Goal: Task Accomplishment & Management: Complete application form

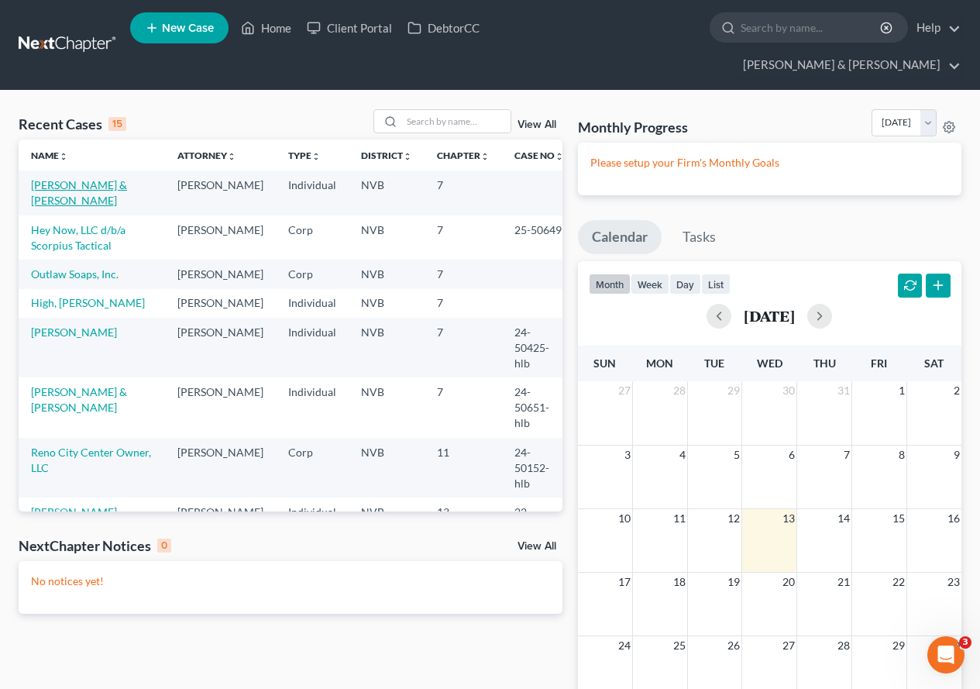
click at [89, 178] on link "[PERSON_NAME] & [PERSON_NAME]" at bounding box center [79, 192] width 96 height 29
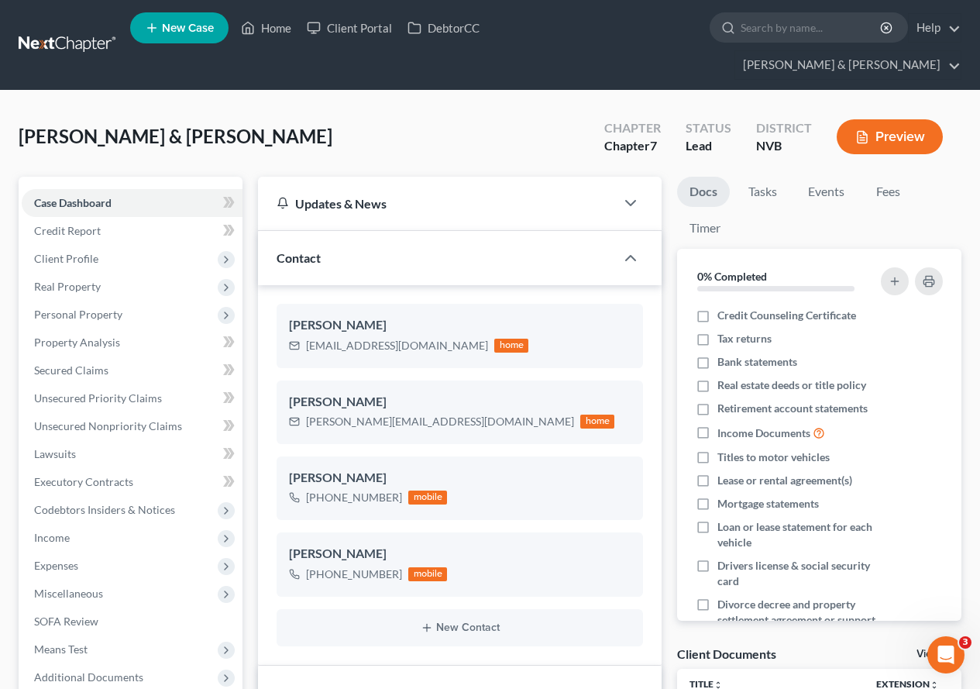
scroll to position [566, 0]
click at [76, 252] on span "Client Profile" at bounding box center [66, 258] width 64 height 13
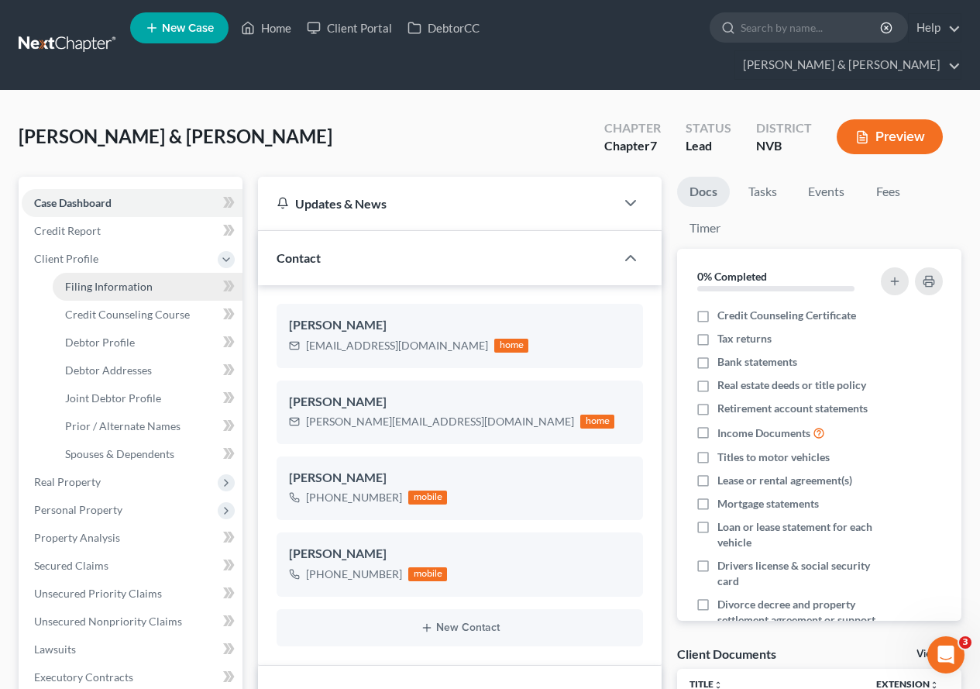
click at [84, 280] on span "Filing Information" at bounding box center [109, 286] width 88 height 13
select select "1"
select select "0"
select select "31"
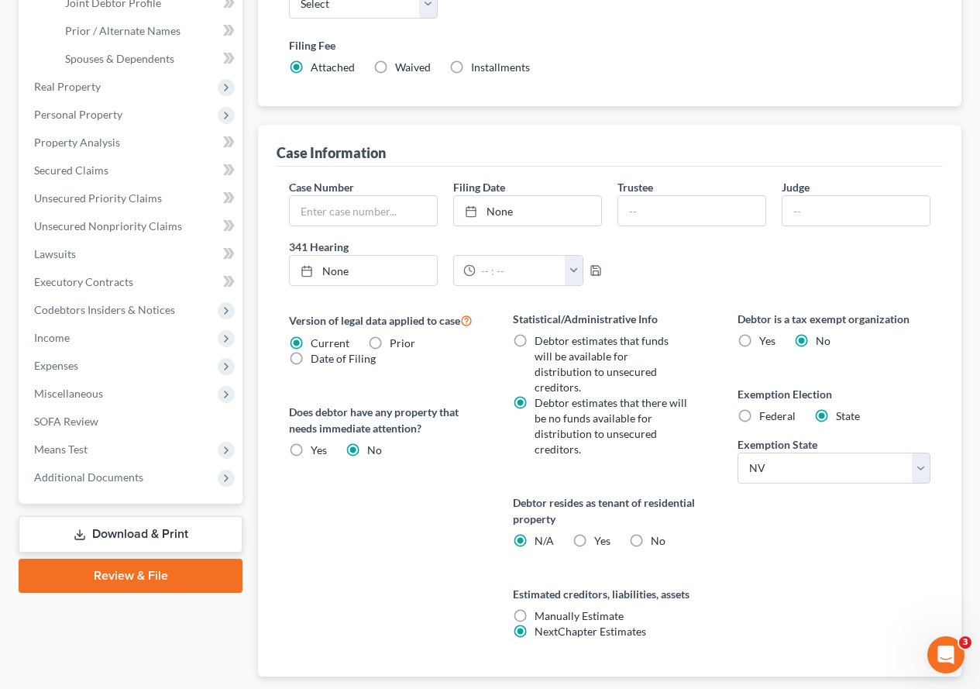
scroll to position [448, 0]
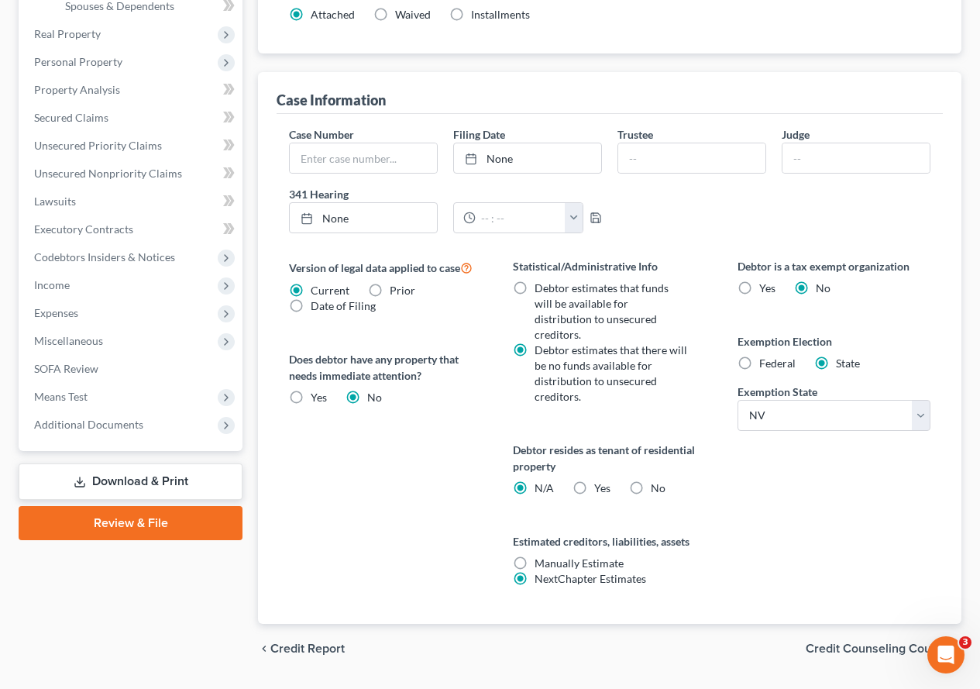
click at [853, 642] on span "Credit Counseling Course" at bounding box center [877, 648] width 143 height 12
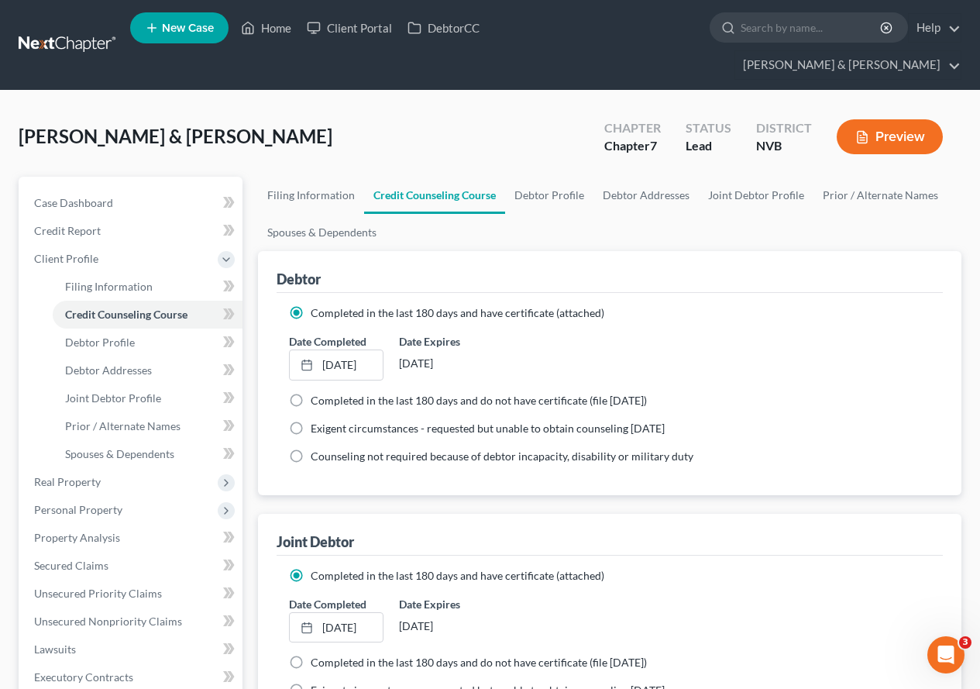
click at [542, 394] on span "Completed in the last 180 days and do not have certificate (file [DATE])" at bounding box center [479, 400] width 336 height 13
click at [327, 393] on input "Completed in the last 180 days and do not have certificate (file [DATE])" at bounding box center [322, 398] width 10 height 10
radio input "true"
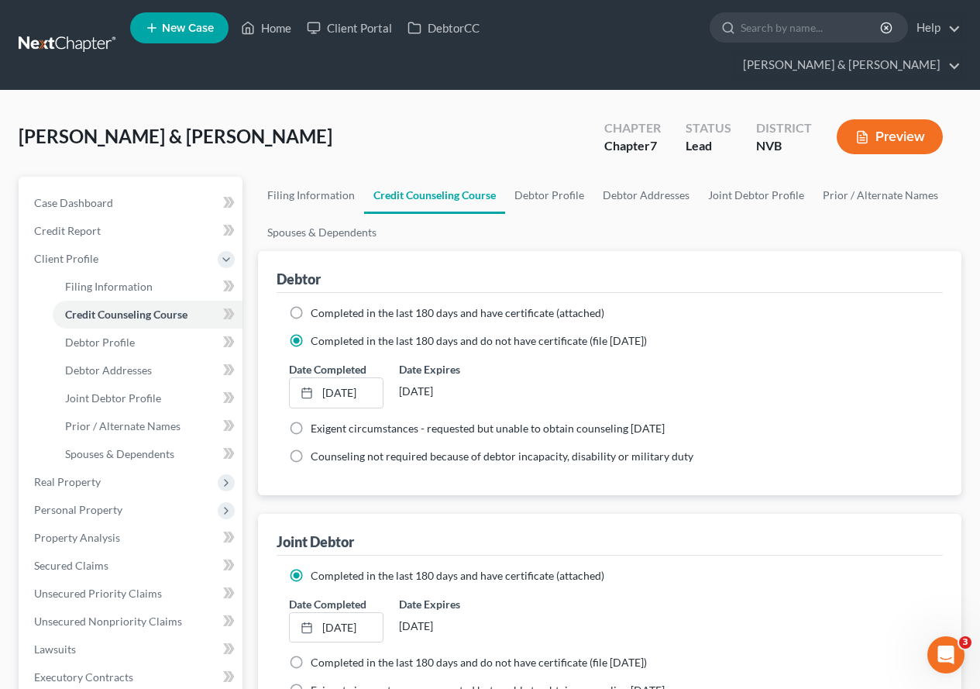
click at [311, 305] on label "Completed in the last 180 days and have certificate (attached)" at bounding box center [458, 312] width 294 height 15
click at [317, 305] on input "Completed in the last 180 days and have certificate (attached)" at bounding box center [322, 310] width 10 height 10
radio input "true"
radio input "false"
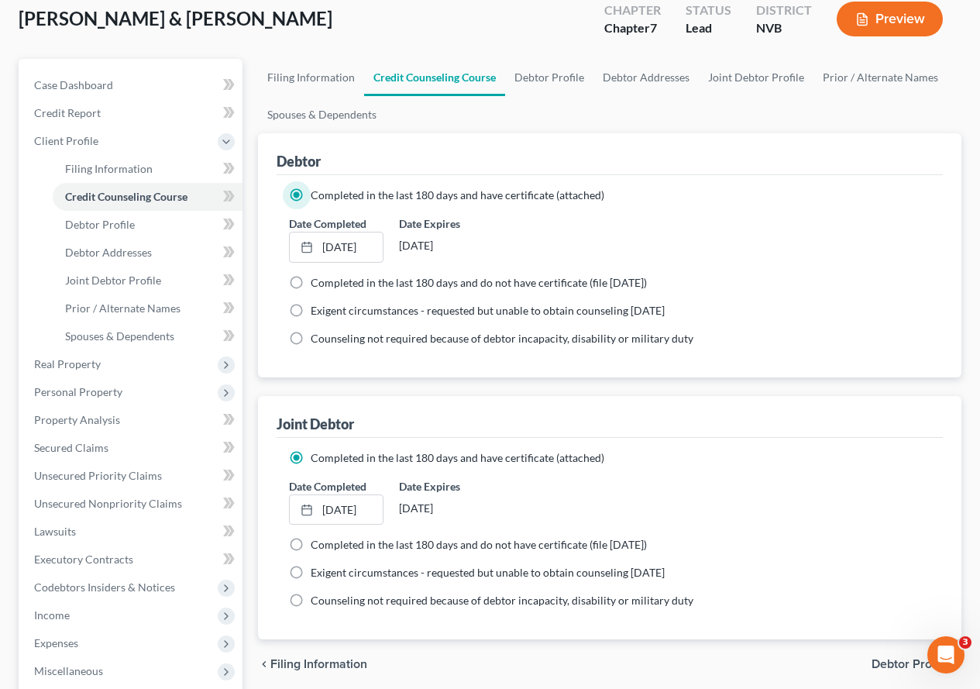
scroll to position [155, 0]
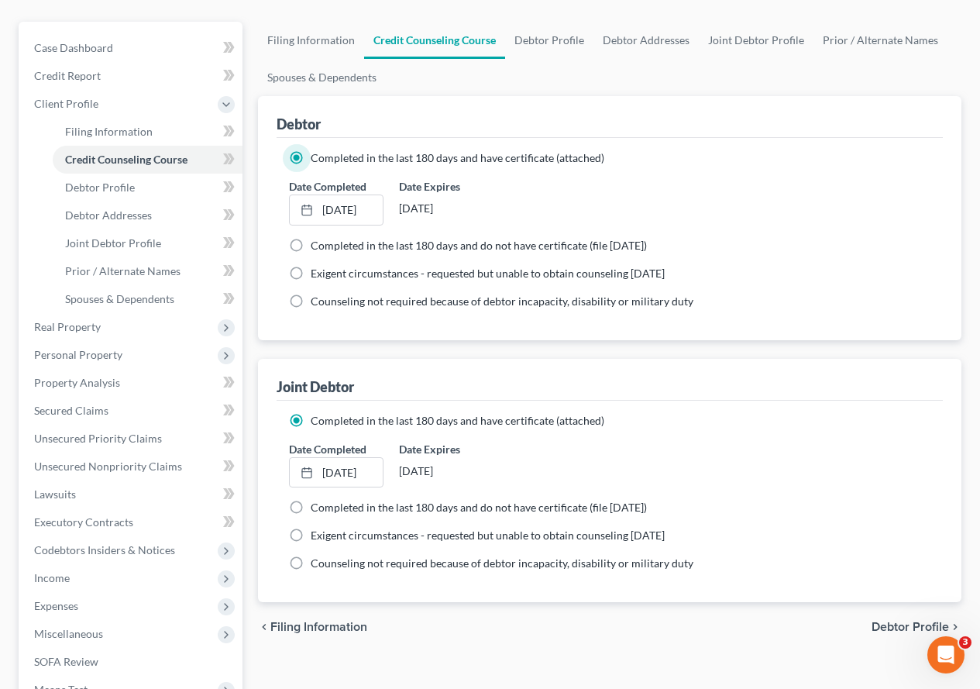
click at [901, 621] on span "Debtor Profile" at bounding box center [910, 627] width 77 height 12
select select "1"
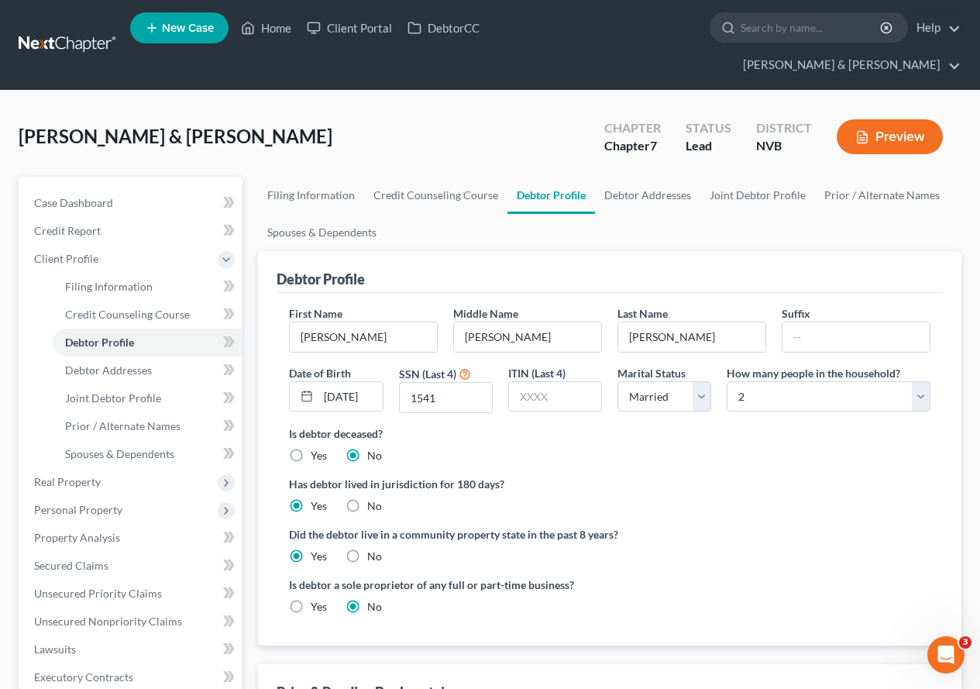
radio input "true"
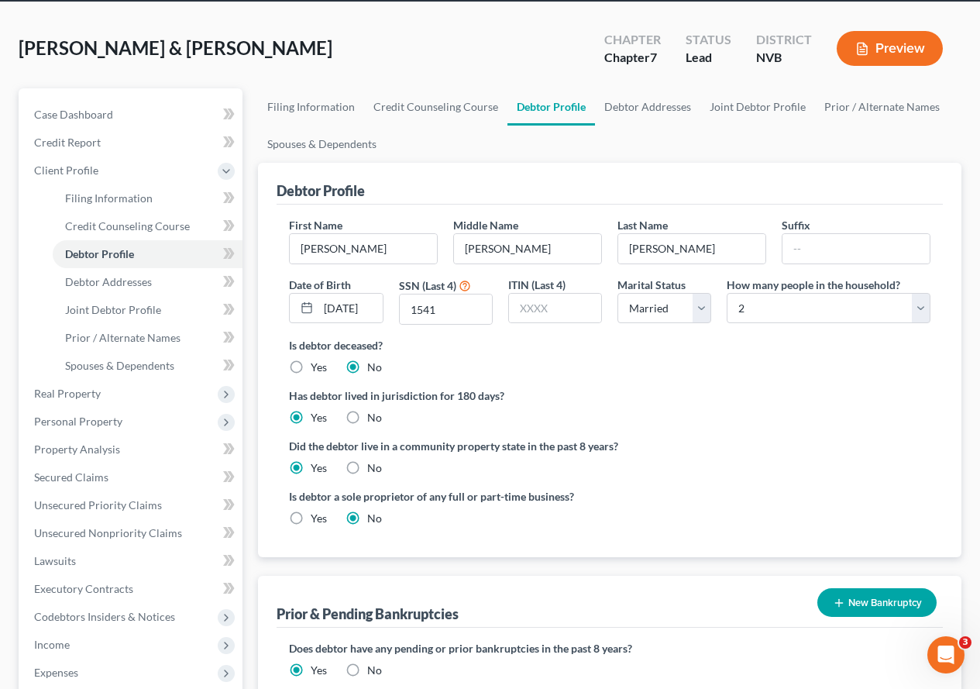
scroll to position [77, 0]
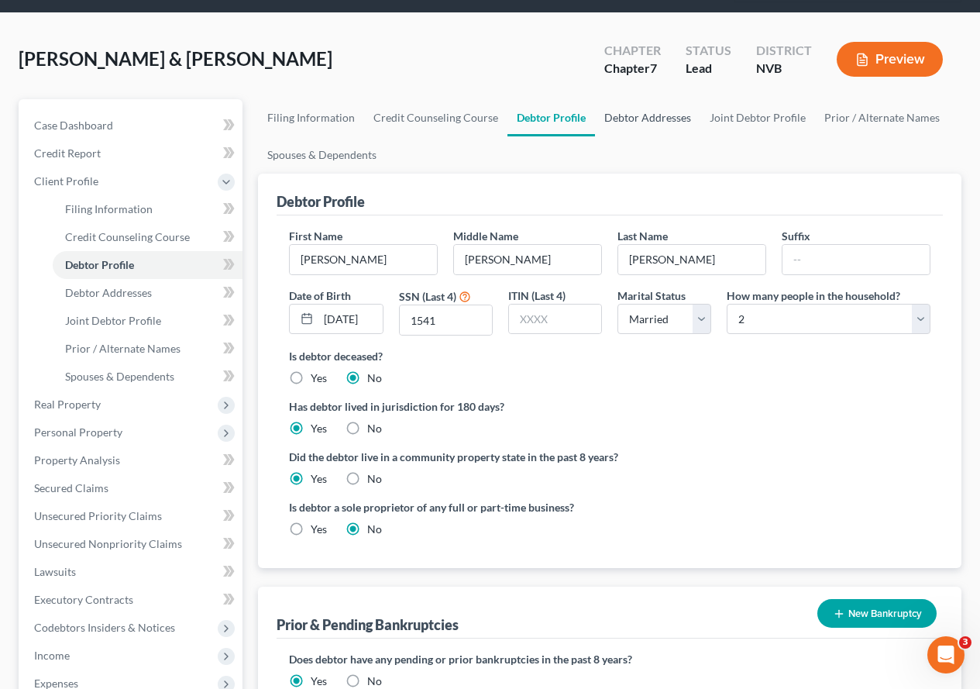
click at [662, 99] on link "Debtor Addresses" at bounding box center [647, 117] width 105 height 37
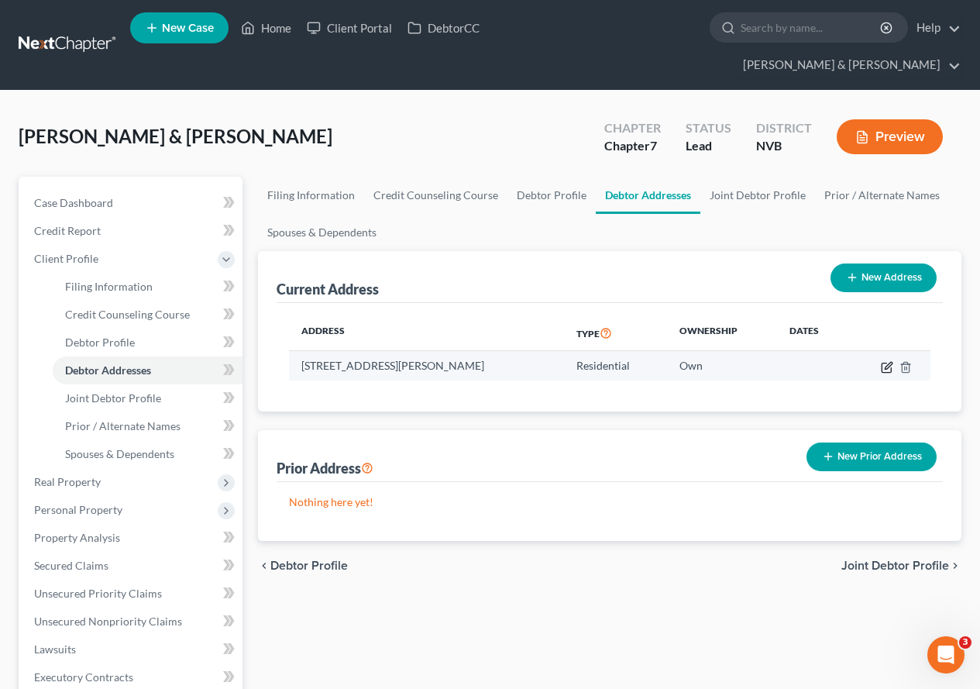
click at [889, 361] on icon "button" at bounding box center [887, 367] width 12 height 12
select select "31"
select select "0"
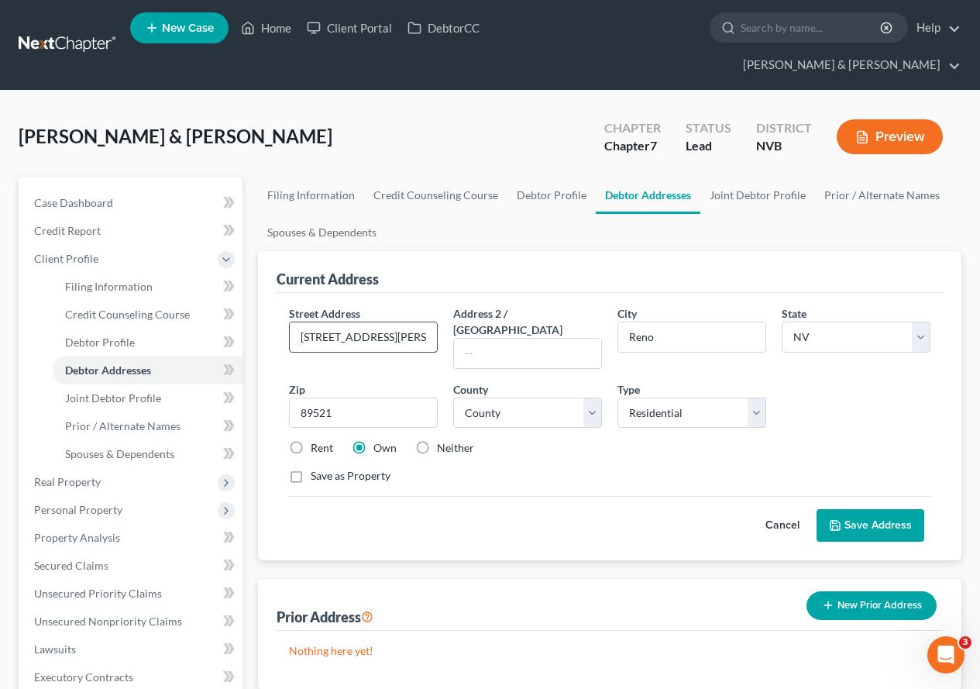
click at [334, 322] on input "[STREET_ADDRESS][PERSON_NAME]" at bounding box center [363, 336] width 147 height 29
click at [384, 322] on input "[STREET_ADDRESS][PERSON_NAME]" at bounding box center [363, 336] width 147 height 29
type input "[STREET_ADDRESS][PERSON_NAME]"
click at [870, 509] on button "Save Address" at bounding box center [871, 525] width 108 height 33
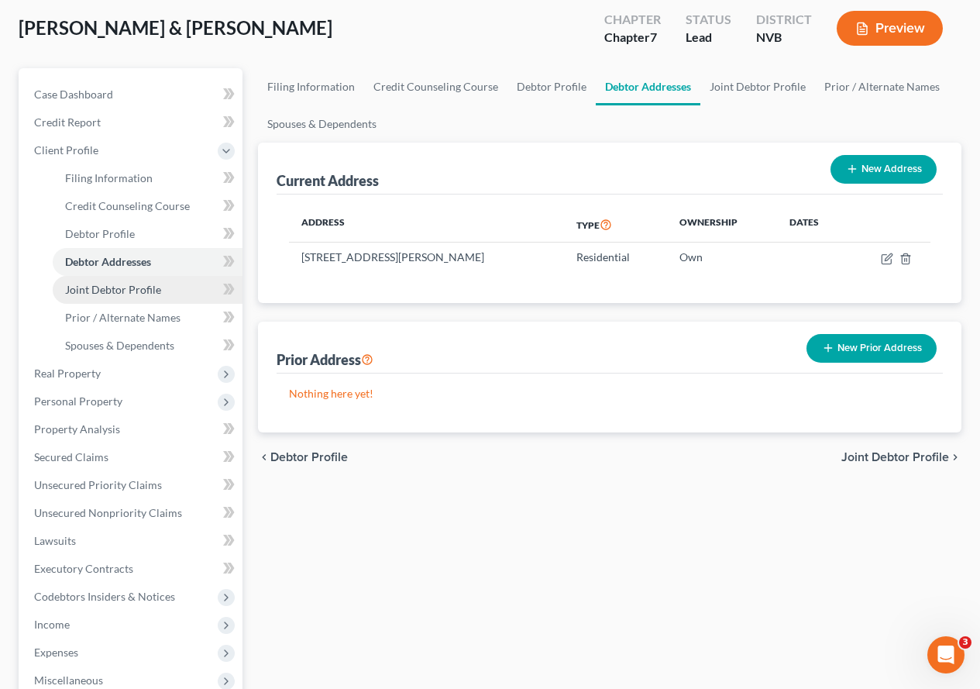
scroll to position [155, 0]
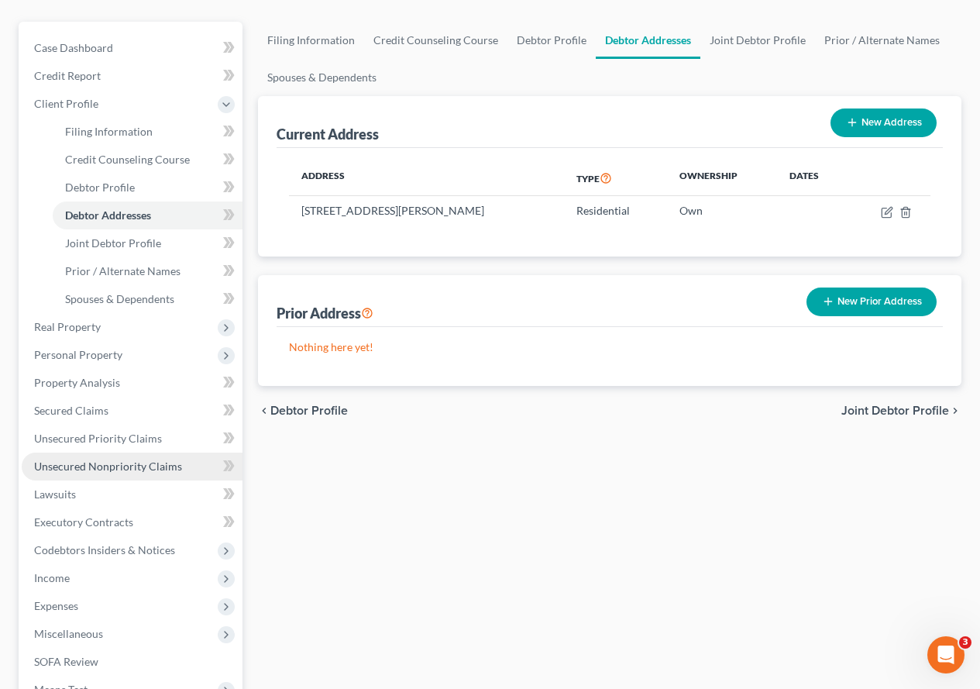
click at [112, 459] on span "Unsecured Nonpriority Claims" at bounding box center [108, 465] width 148 height 13
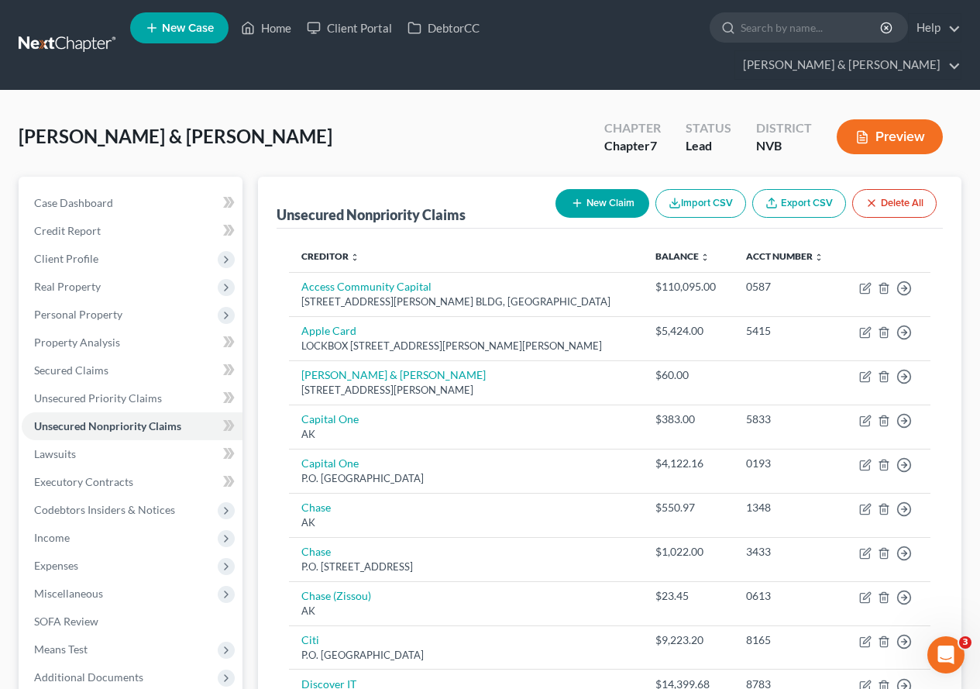
click at [585, 189] on button "New Claim" at bounding box center [603, 203] width 94 height 29
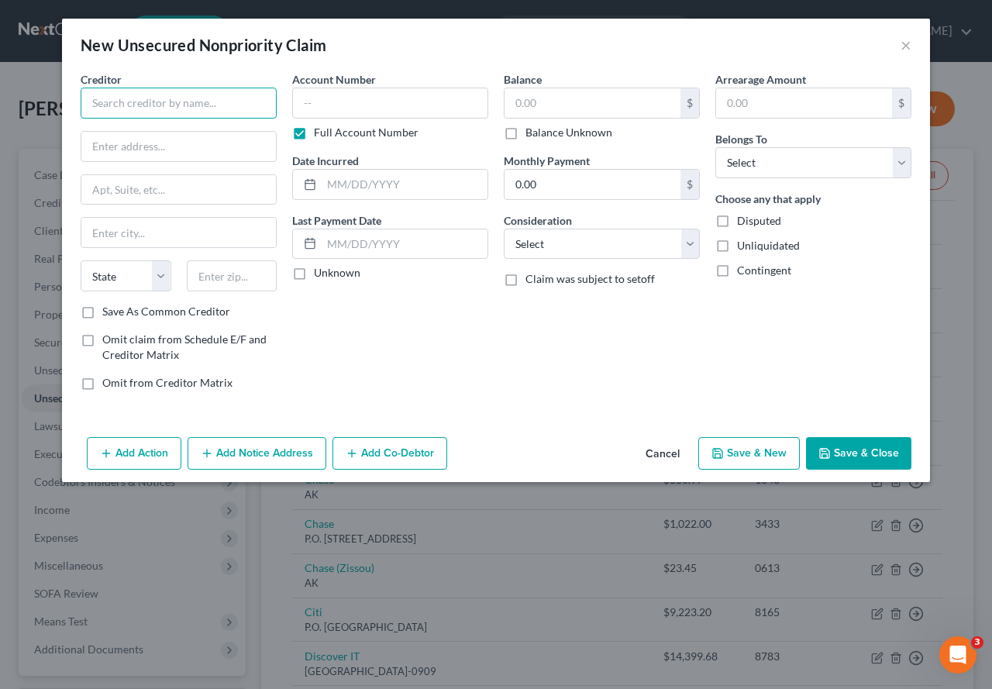
click at [153, 105] on input "text" at bounding box center [179, 103] width 196 height 31
type input "Pacific Medical, Inc."
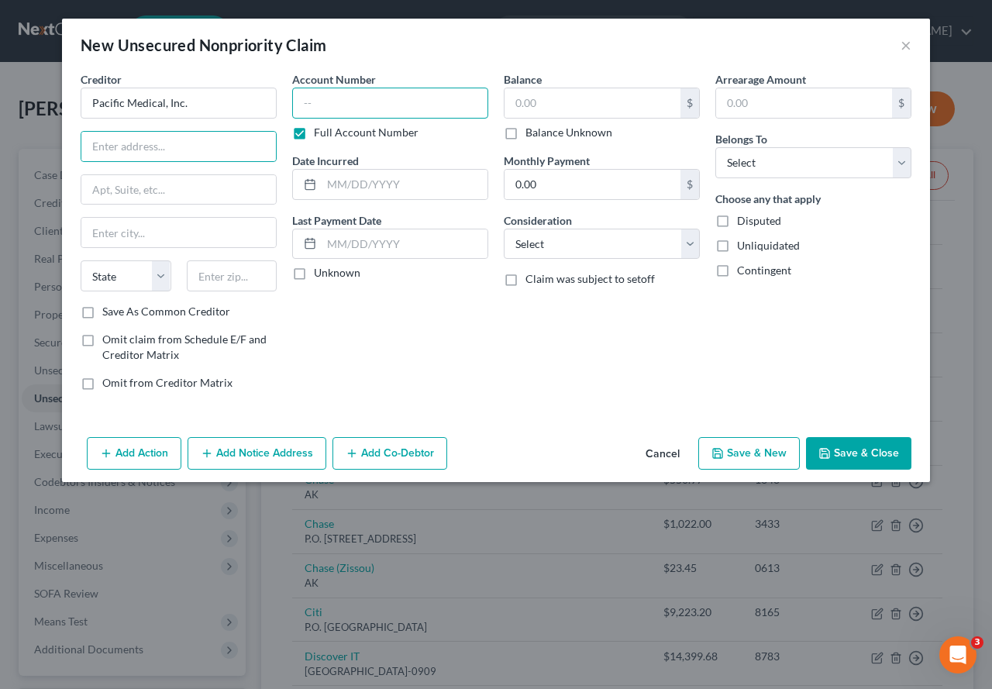
click at [353, 98] on input "text" at bounding box center [390, 103] width 196 height 31
click at [324, 103] on input "text" at bounding box center [390, 103] width 196 height 31
click at [380, 117] on input "text" at bounding box center [390, 103] width 196 height 31
type input "03582634"
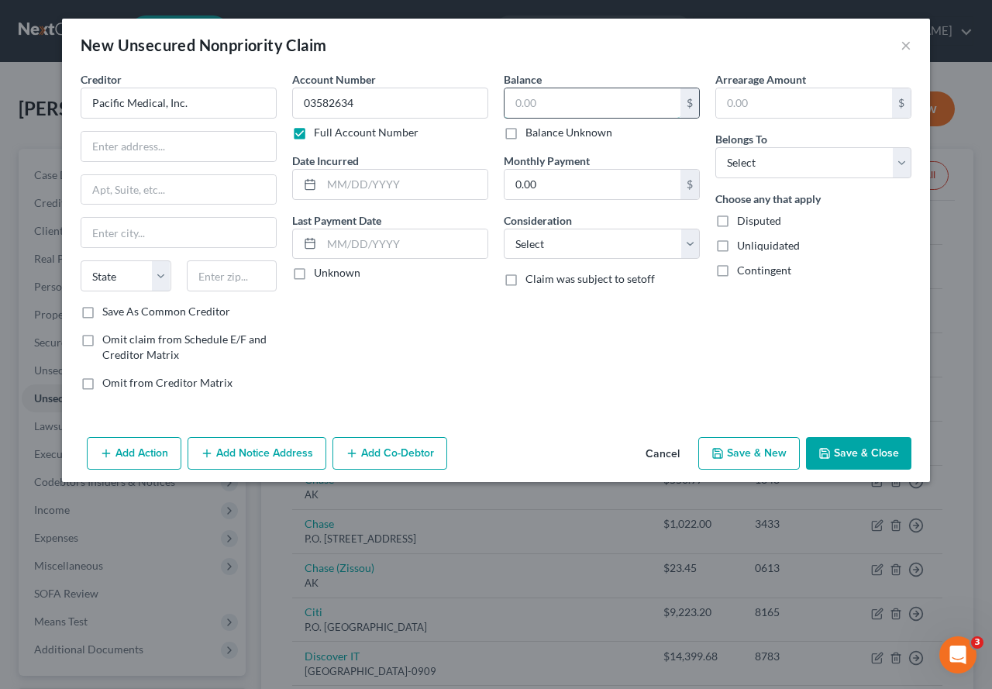
click at [635, 108] on input "text" at bounding box center [592, 102] width 176 height 29
type input "71.83"
click at [225, 154] on input "text" at bounding box center [178, 146] width 194 height 29
type input "P.O. Box 149"
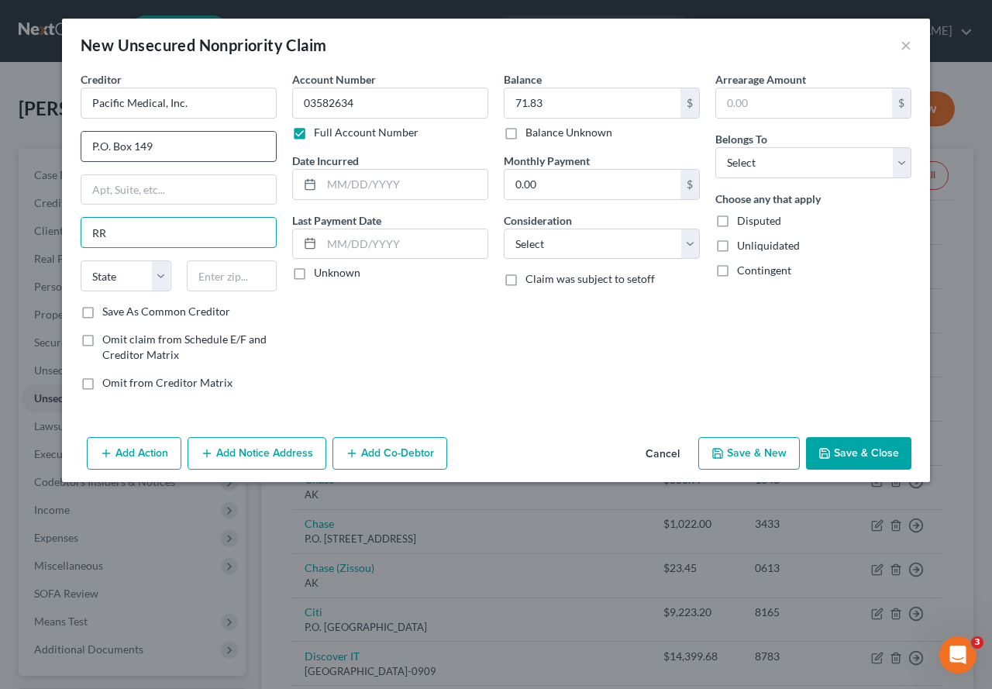
type input "R"
type input "t"
type input "[PERSON_NAME]"
select select "4"
type input "8"
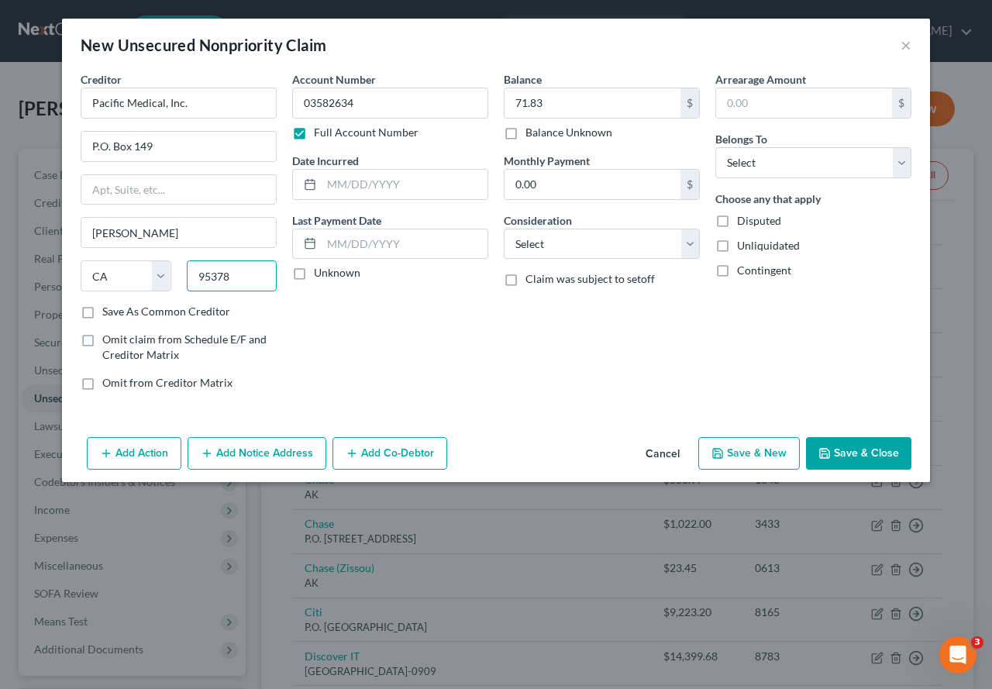
type input "95378"
click at [353, 318] on div "Account Number 03582634 Full Account Number Date Incurred Last Payment Date Unk…" at bounding box center [390, 237] width 212 height 332
click at [362, 192] on input "text" at bounding box center [405, 184] width 166 height 29
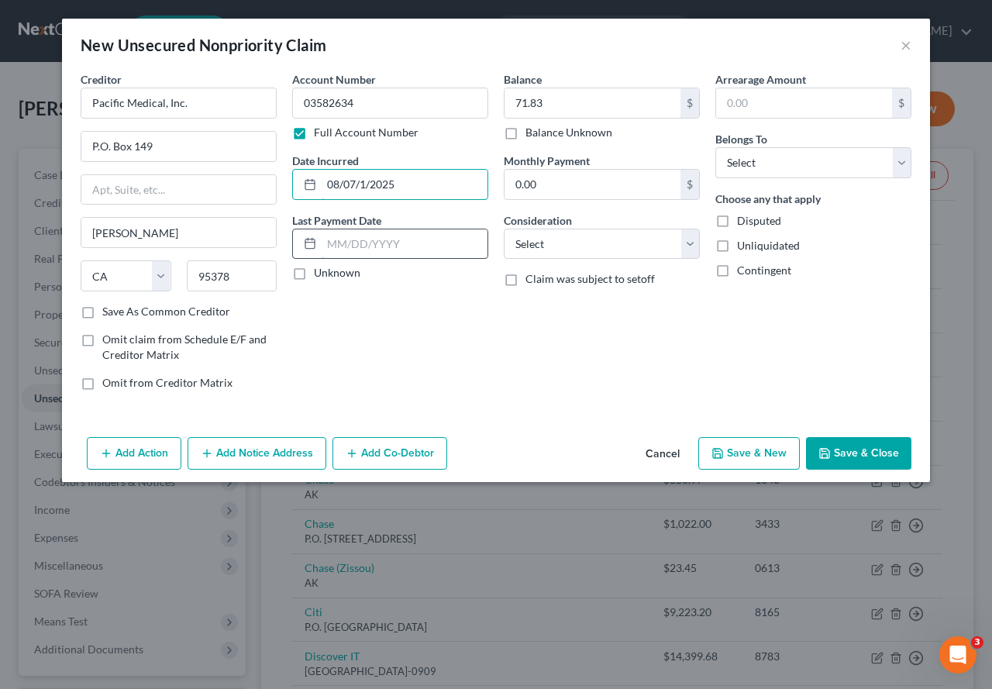
type input "08/07/1/2025"
click at [425, 243] on input "text" at bounding box center [405, 243] width 166 height 29
click at [858, 452] on button "Save & Close" at bounding box center [858, 453] width 105 height 33
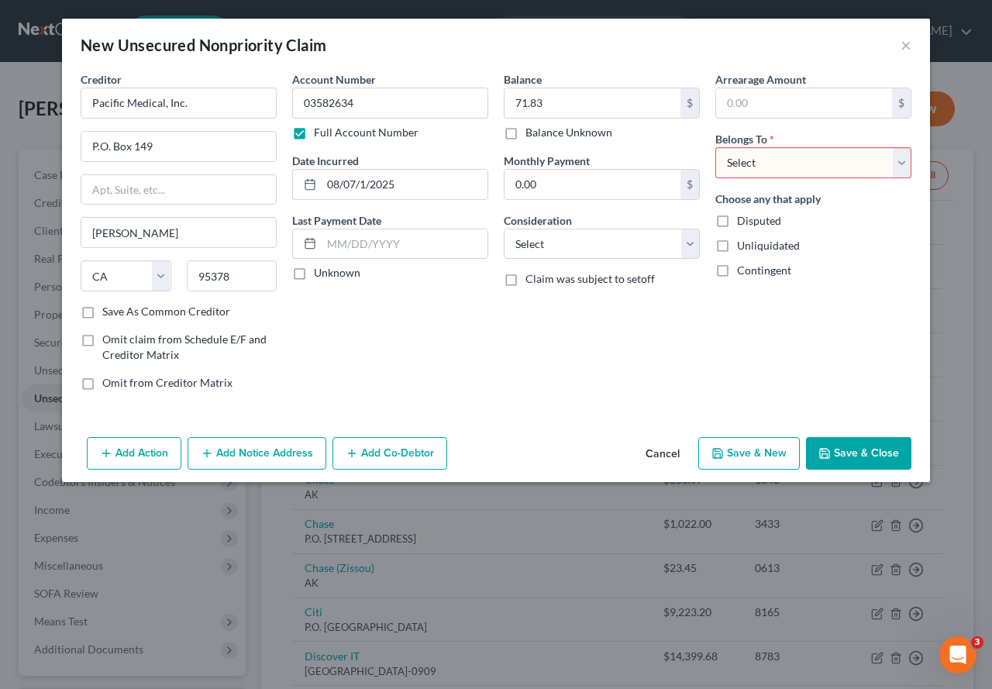
click at [760, 449] on button "Save & New" at bounding box center [748, 453] width 101 height 33
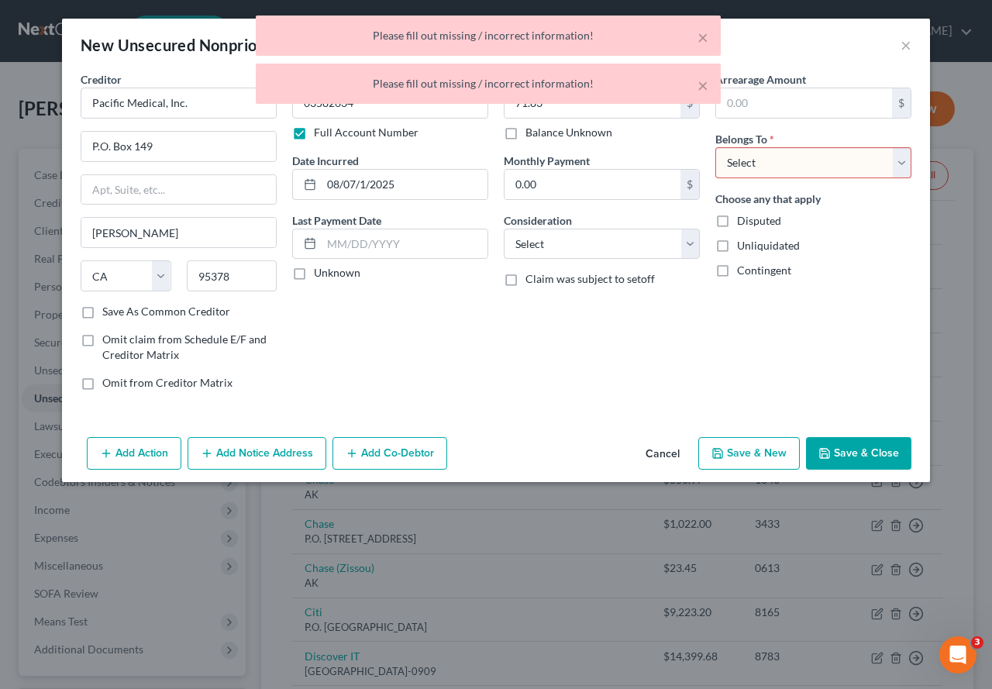
click at [587, 394] on div "Balance 71.83 $ Balance Unknown Balance Undetermined 71.83 $ Balance Unknown Mo…" at bounding box center [602, 237] width 212 height 332
click at [903, 169] on select "Select Debtor 1 Only Debtor 2 Only Debtor 1 And Debtor 2 Only At Least One Of T…" at bounding box center [813, 162] width 196 height 31
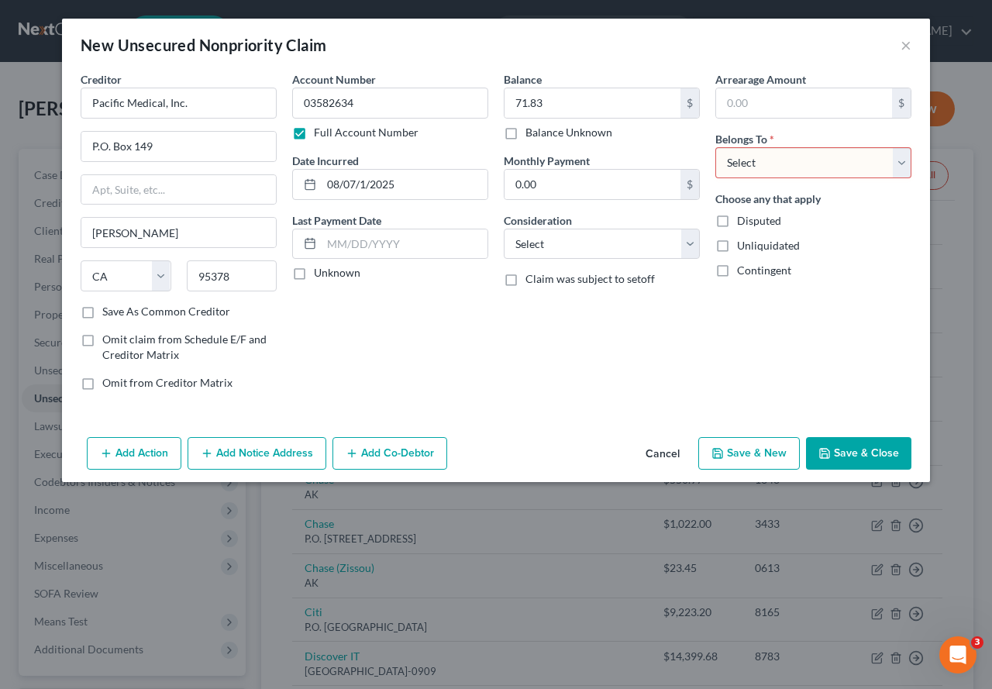
select select "0"
click at [715, 147] on select "Select Debtor 1 Only Debtor 2 Only Debtor 1 And Debtor 2 Only At Least One Of T…" at bounding box center [813, 162] width 196 height 31
click at [765, 452] on button "Save & New" at bounding box center [748, 453] width 101 height 33
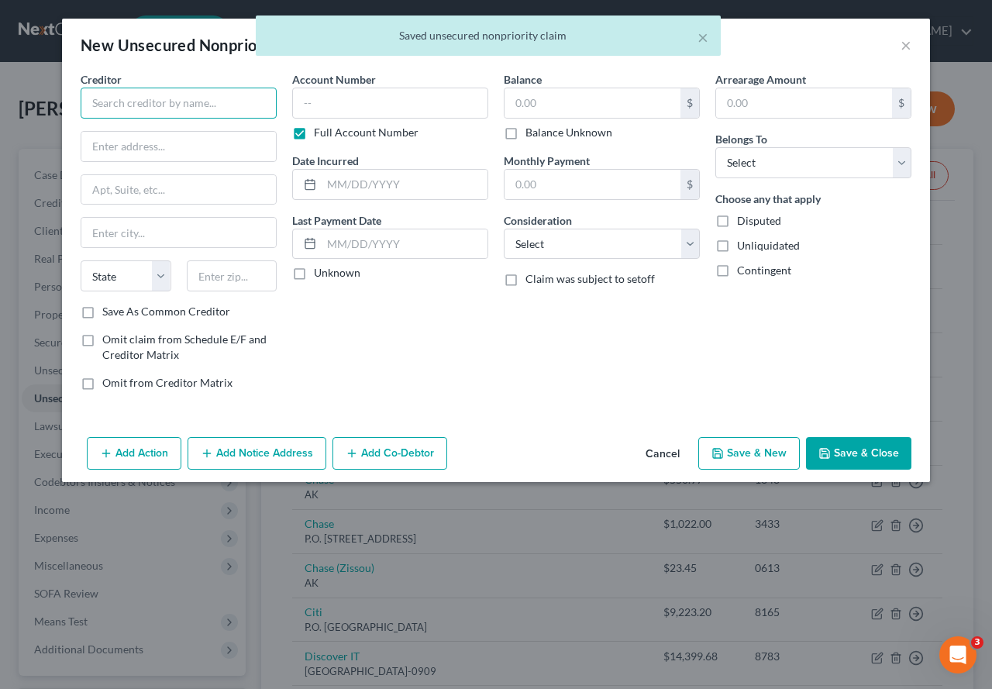
click at [145, 107] on input "text" at bounding box center [179, 103] width 196 height 31
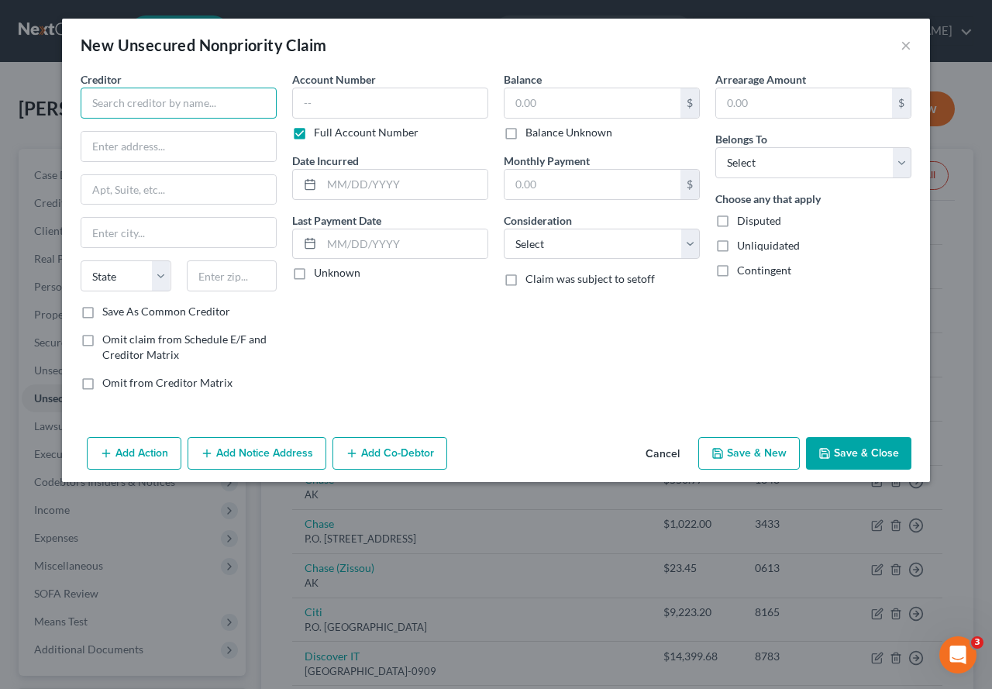
click at [194, 109] on input "text" at bounding box center [179, 103] width 196 height 31
type input "Transworld Systems Inc"
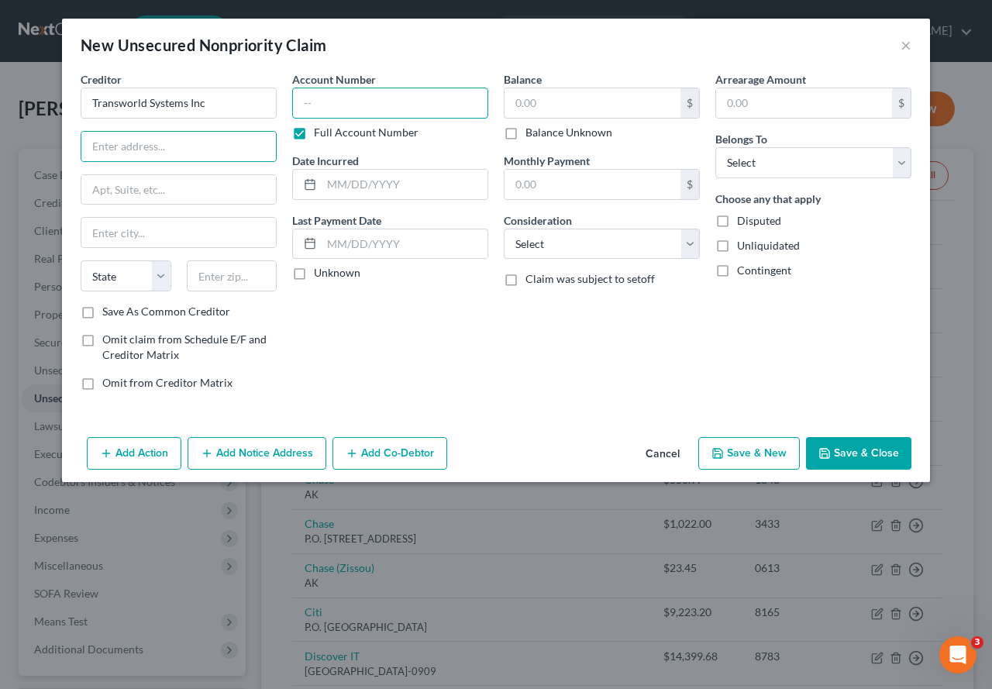
click at [353, 108] on input "text" at bounding box center [390, 103] width 196 height 31
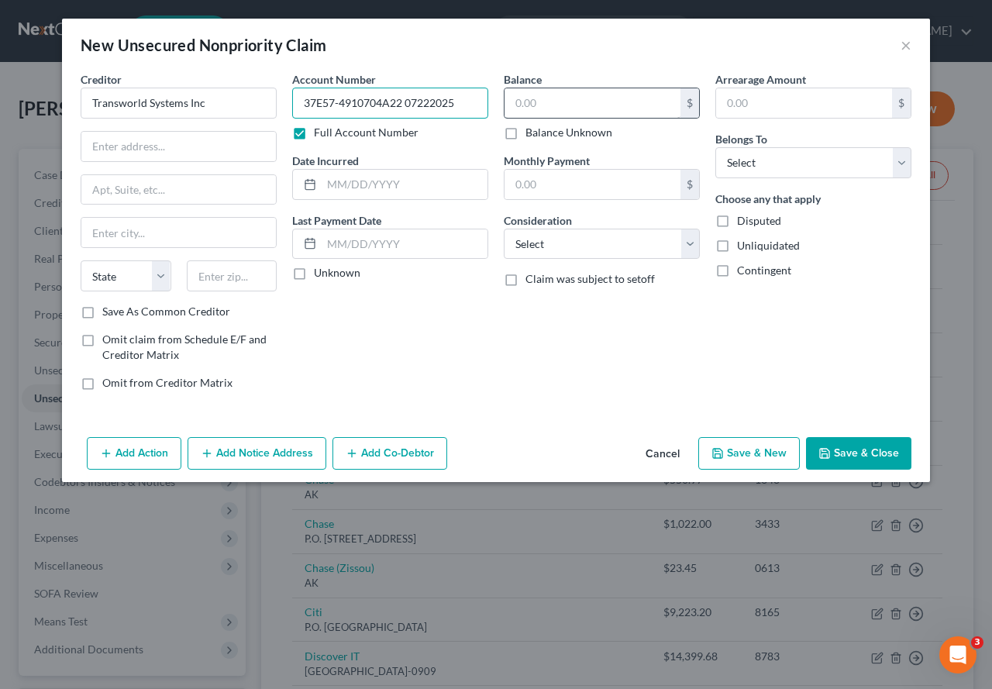
type input "37E57-4910704A22 07222025"
click at [609, 105] on input "text" at bounding box center [592, 102] width 176 height 29
type input "2,099.49"
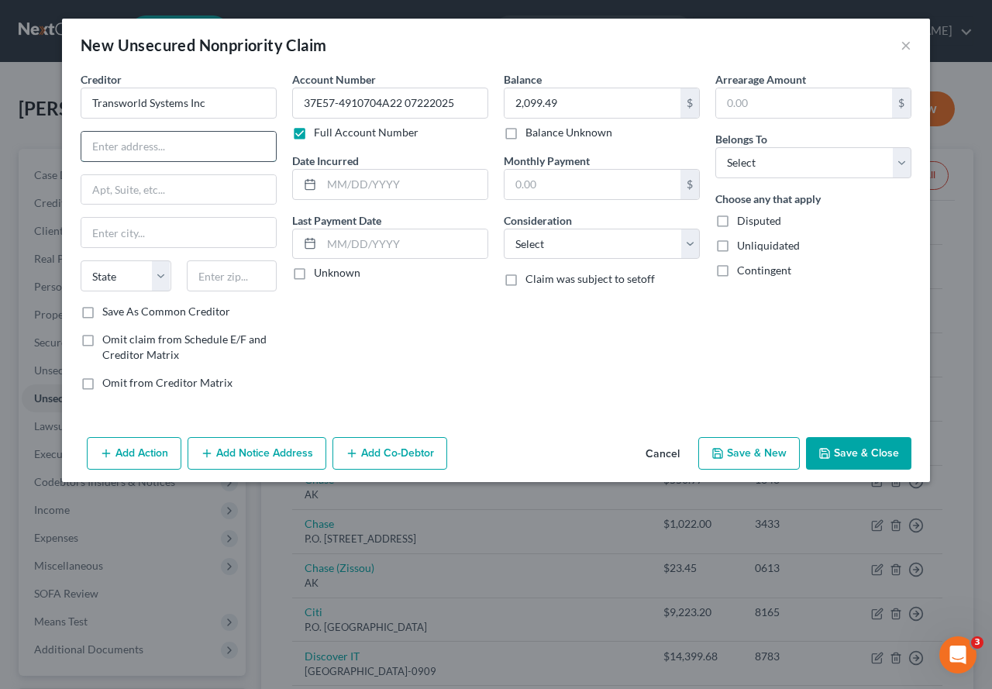
click at [185, 147] on input "text" at bounding box center [178, 146] width 194 height 29
type input "[STREET_ADDRESS][US_STATE]"
type input "Suite 514"
type input "Ft. [US_STATE]"
select select "39"
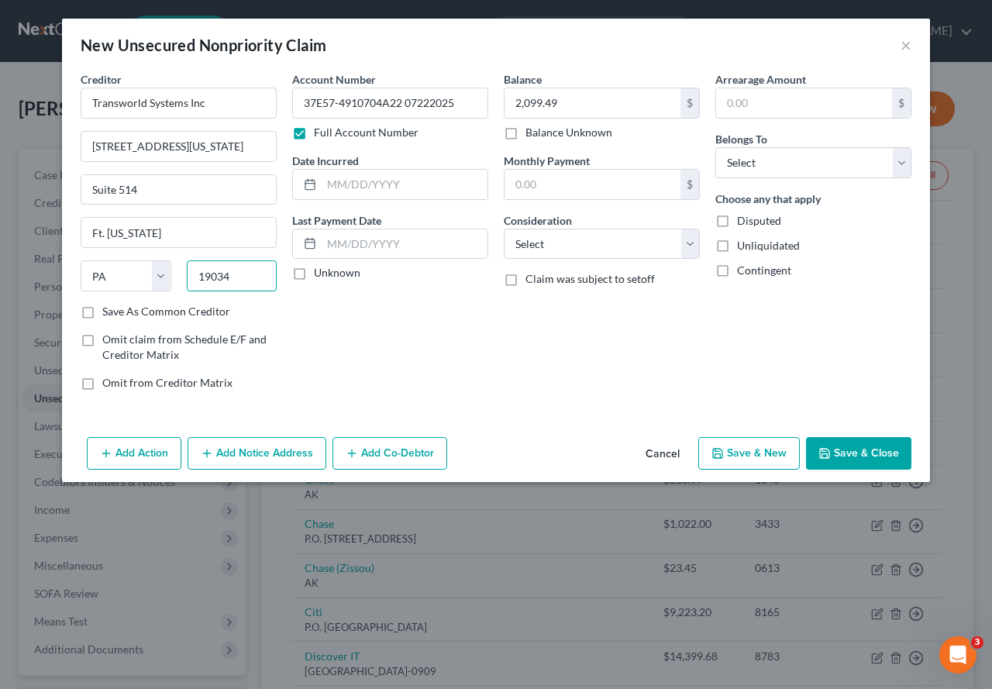
type input "19034"
click at [439, 345] on div "Account Number 37E57-4910704A22 07222025 Full Account Number Date Incurred Last…" at bounding box center [390, 237] width 212 height 332
type input "[GEOGRAPHIC_DATA][US_STATE]"
click at [400, 185] on input "text" at bounding box center [405, 184] width 166 height 29
type input "[DATE]"
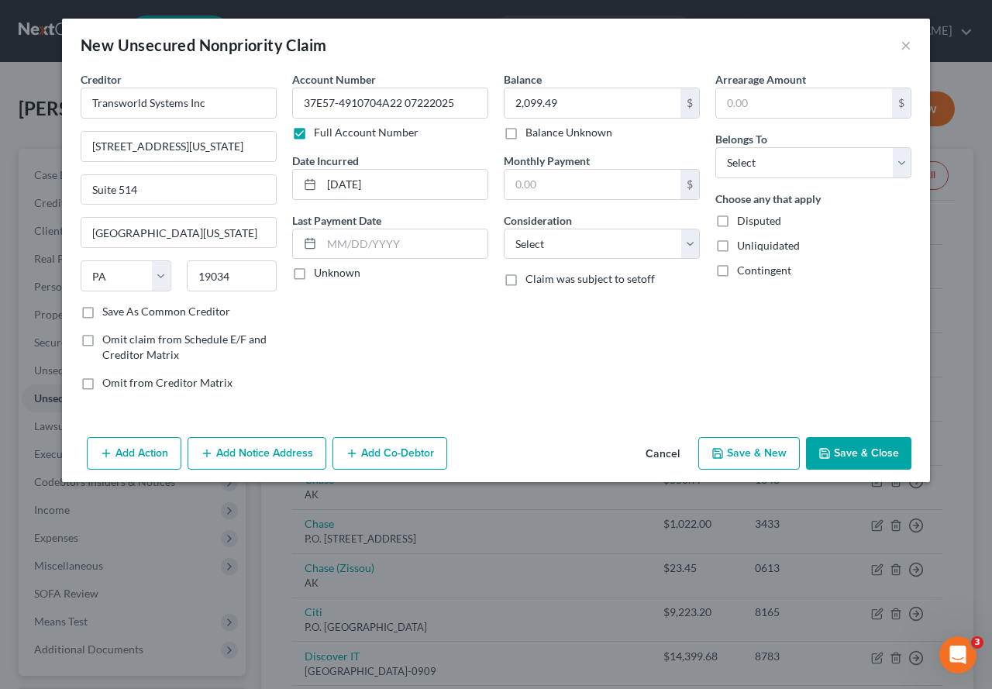
click at [427, 332] on div "Account Number 37E57-4910704A22 07222025 Full Account Number Date Incurred [DAT…" at bounding box center [390, 237] width 212 height 332
click at [796, 170] on select "Select Debtor 1 Only Debtor 2 Only Debtor 1 And Debtor 2 Only At Least One Of T…" at bounding box center [813, 162] width 196 height 31
select select "0"
click at [715, 147] on select "Select Debtor 1 Only Debtor 2 Only Debtor 1 And Debtor 2 Only At Least One Of T…" at bounding box center [813, 162] width 196 height 31
click at [765, 454] on button "Save & New" at bounding box center [748, 453] width 101 height 33
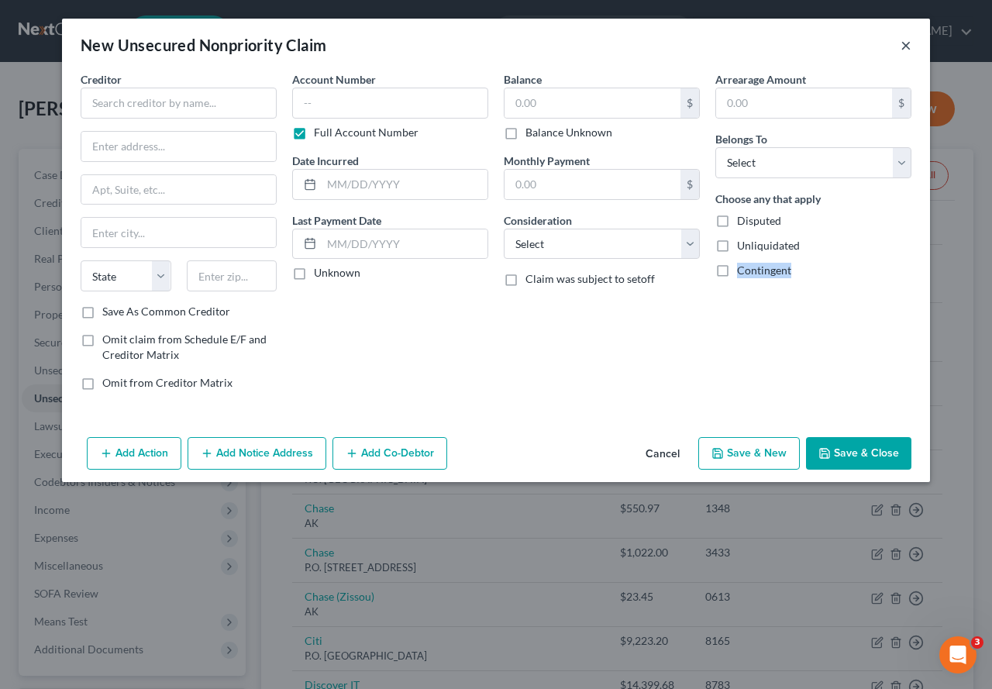
click at [910, 46] on button "×" at bounding box center [905, 45] width 11 height 19
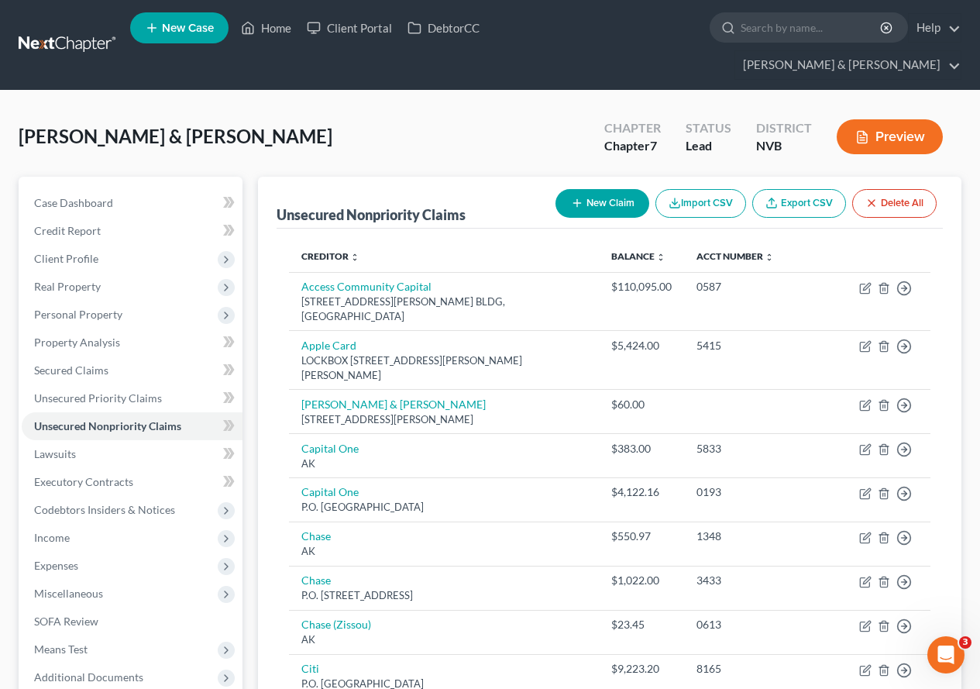
click at [608, 189] on button "New Claim" at bounding box center [603, 203] width 94 height 29
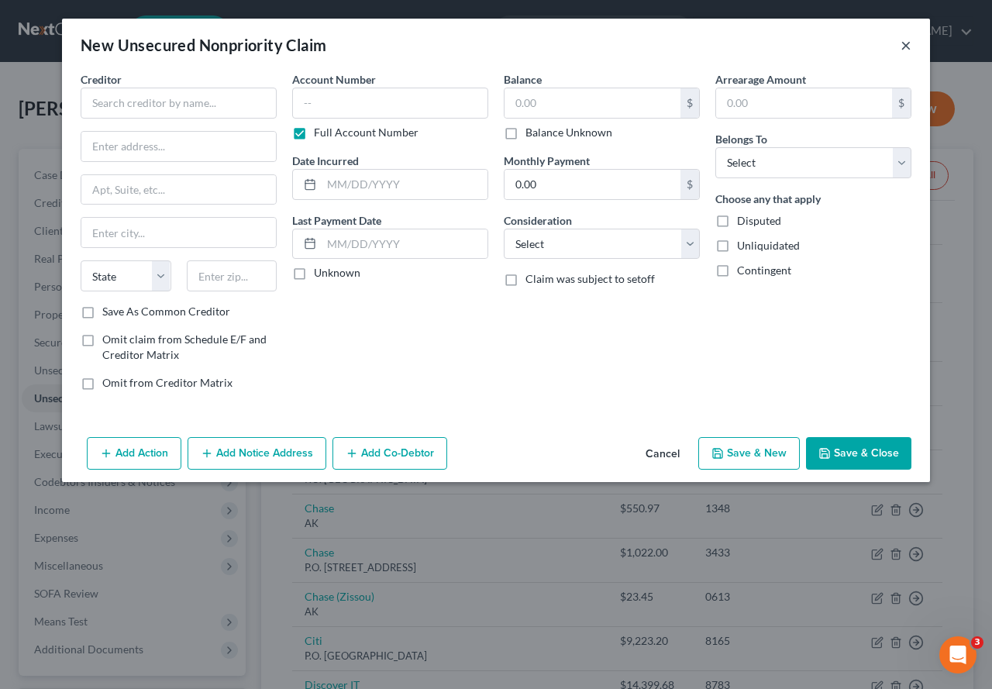
click at [906, 50] on button "×" at bounding box center [905, 45] width 11 height 19
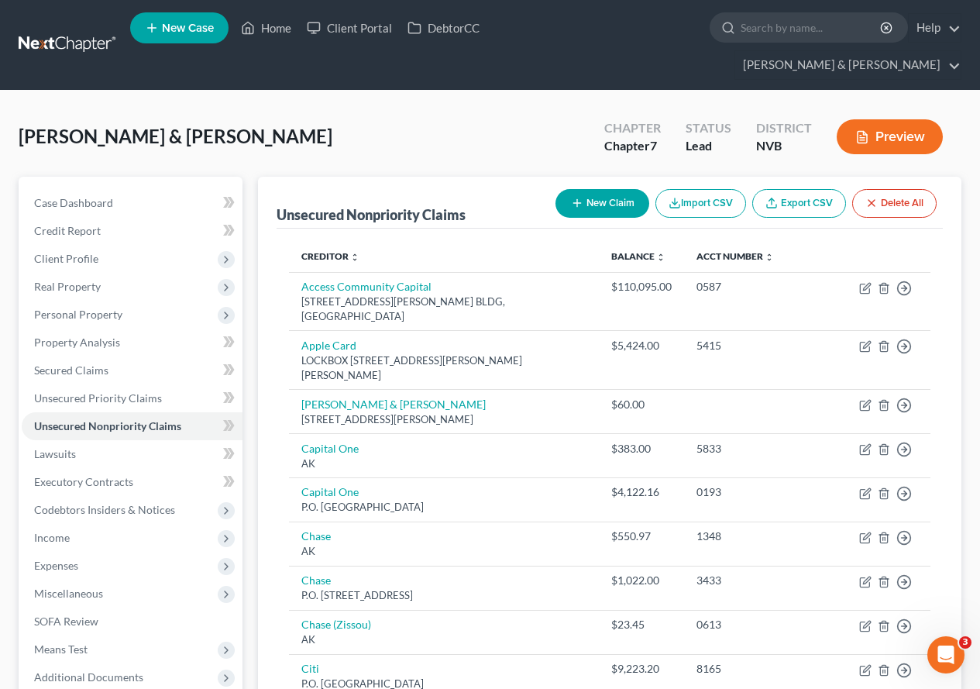
click at [611, 189] on button "New Claim" at bounding box center [603, 203] width 94 height 29
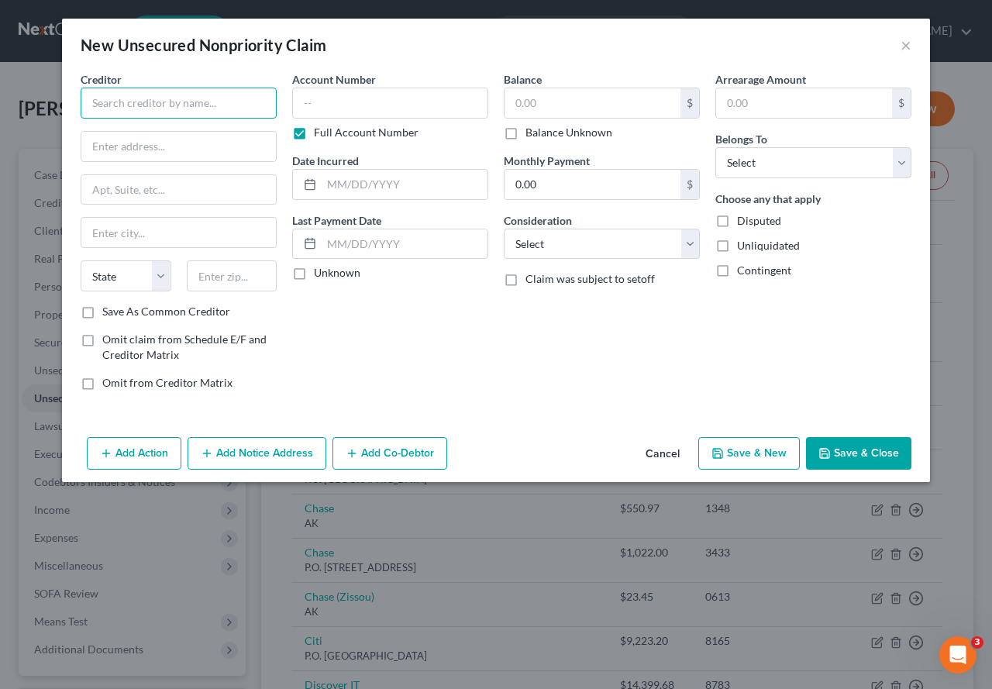
click at [163, 108] on input "text" at bounding box center [179, 103] width 196 height 31
type input "Western athology"
type input "Dept OPI001"
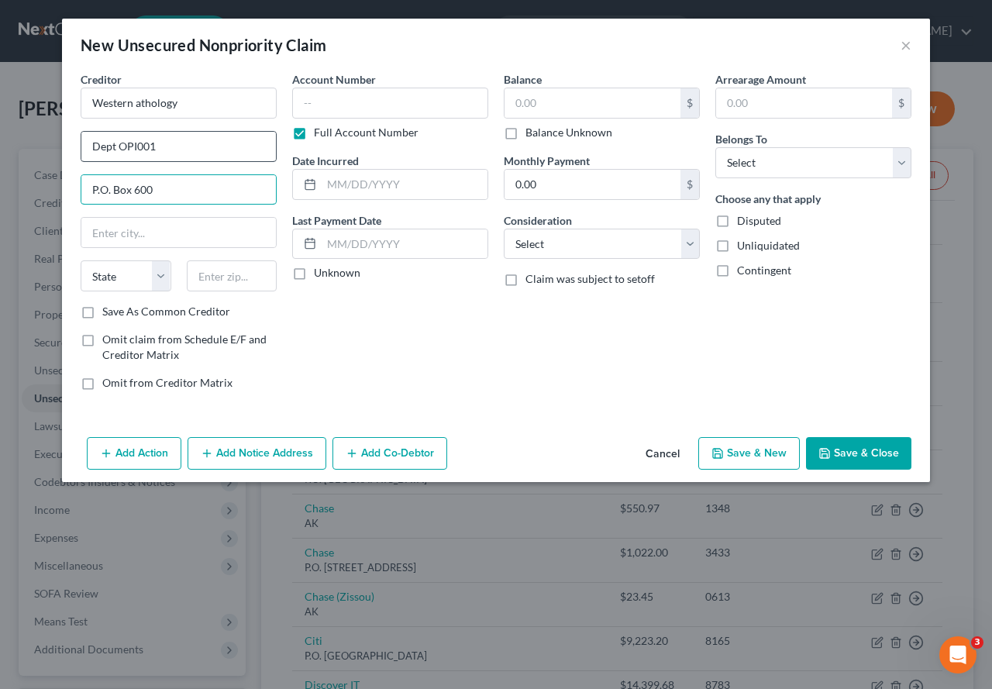
type input "P.O. Box 600"
click at [109, 148] on input "DepOt OPI001" at bounding box center [178, 146] width 194 height 29
type input "DepOakst OPI001"
type input "Oaks"
select select "39"
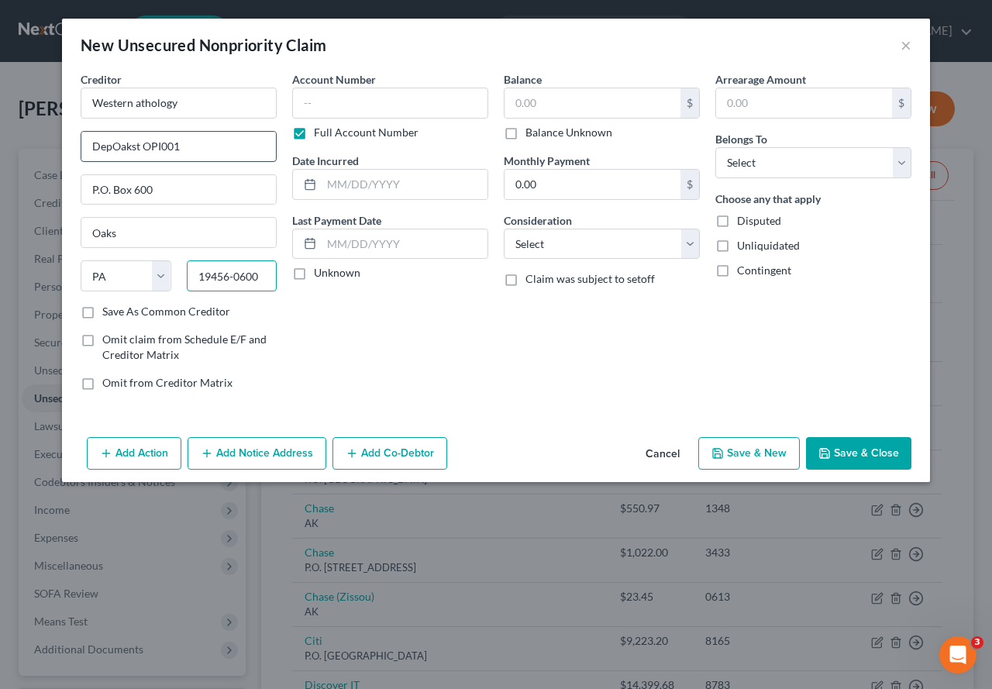
type input "19456-0600"
click at [129, 160] on input "DepOakst OPI001" at bounding box center [178, 146] width 194 height 29
click at [139, 142] on input "DepOakst OPI001" at bounding box center [178, 146] width 194 height 29
click at [181, 155] on input "Dept OPI001" at bounding box center [178, 146] width 194 height 29
type input "Dept OPI001"
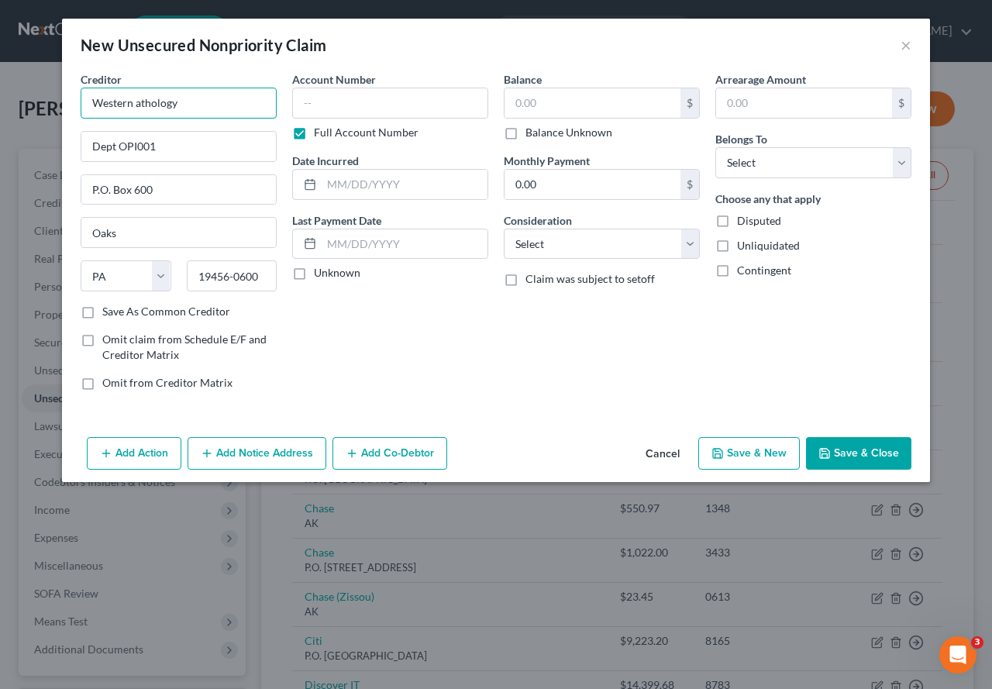
click at [138, 98] on input "Western athology" at bounding box center [179, 103] width 196 height 31
type input "Western Pathology"
click at [317, 109] on input "text" at bounding box center [390, 103] width 196 height 31
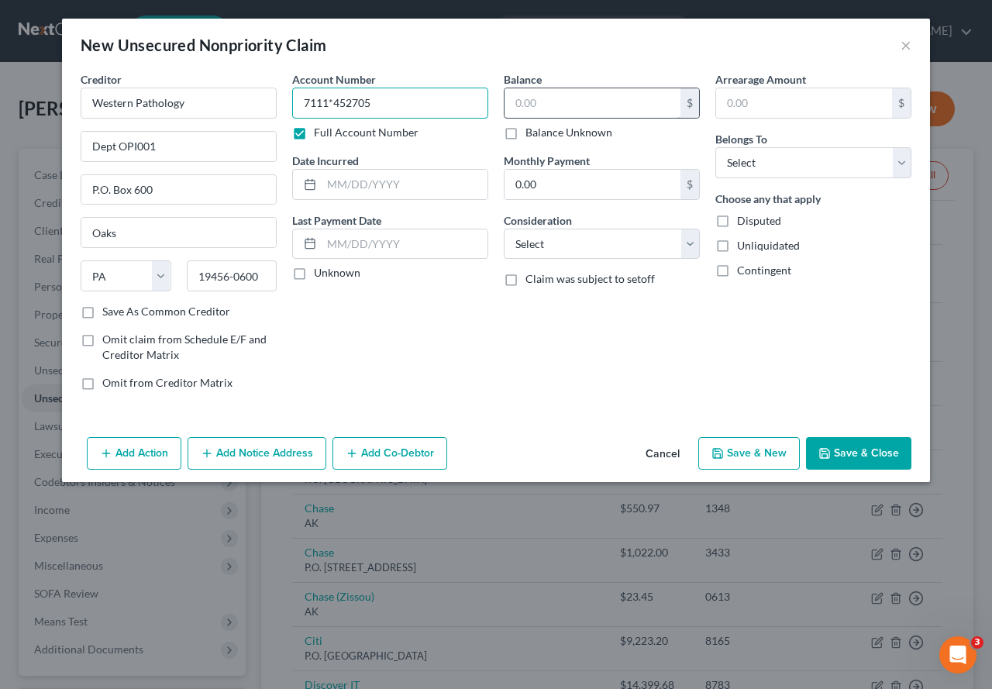
type input "7111*452705"
click at [549, 99] on input "text" at bounding box center [592, 102] width 176 height 29
type input "25.00"
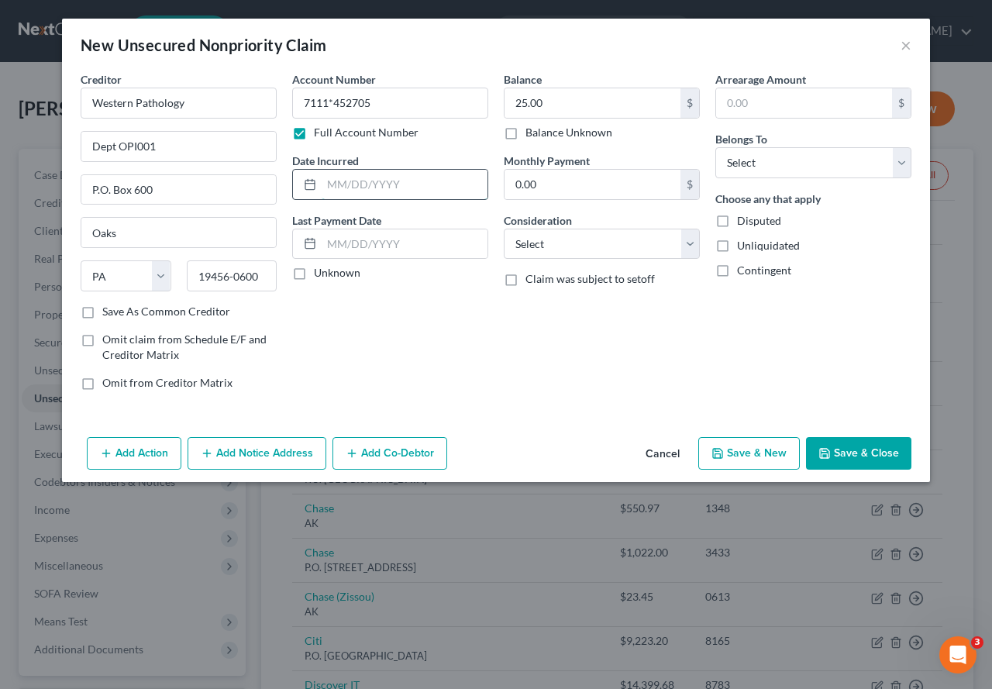
click at [406, 181] on input "text" at bounding box center [405, 184] width 166 height 29
type input "[DATE]"
click at [453, 295] on div "Account Number 7111*452705 Full Account Number Date Incurred [DATE] Last Paymen…" at bounding box center [390, 237] width 212 height 332
click at [845, 455] on button "Save & Close" at bounding box center [858, 453] width 105 height 33
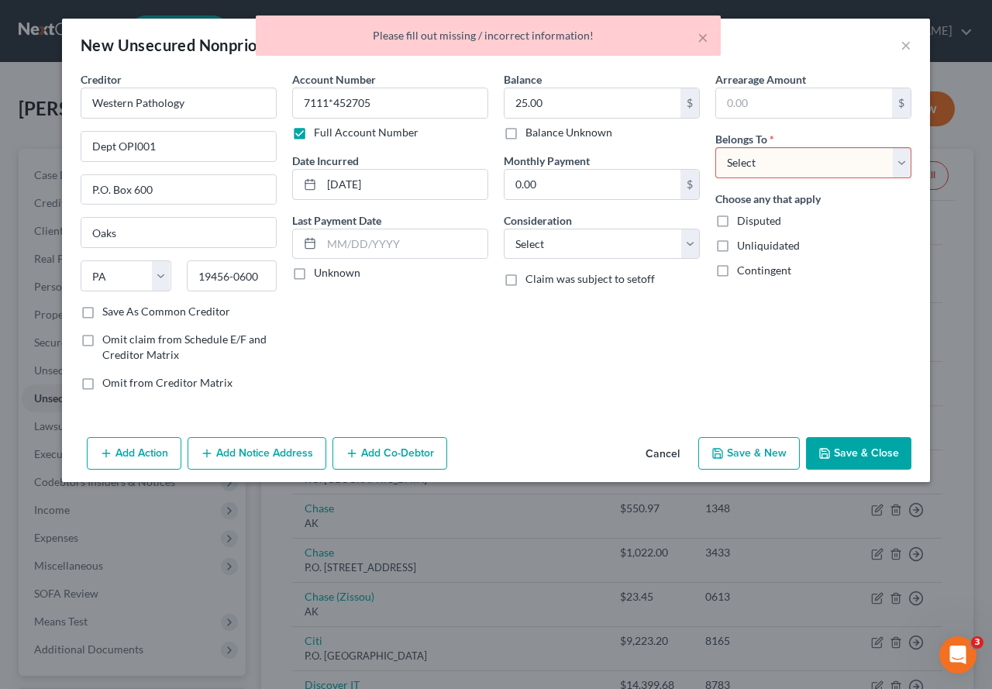
click at [810, 154] on select "Select Debtor 1 Only Debtor 2 Only Debtor 1 And Debtor 2 Only At Least One Of T…" at bounding box center [813, 162] width 196 height 31
select select "0"
click at [715, 147] on select "Select Debtor 1 Only Debtor 2 Only Debtor 1 And Debtor 2 Only At Least One Of T…" at bounding box center [813, 162] width 196 height 31
click at [815, 315] on div "Arrearage Amount $ Belongs To * Select Debtor 1 Only Debtor 2 Only Debtor 1 And…" at bounding box center [813, 237] width 212 height 332
click at [841, 459] on button "Save & Close" at bounding box center [858, 453] width 105 height 33
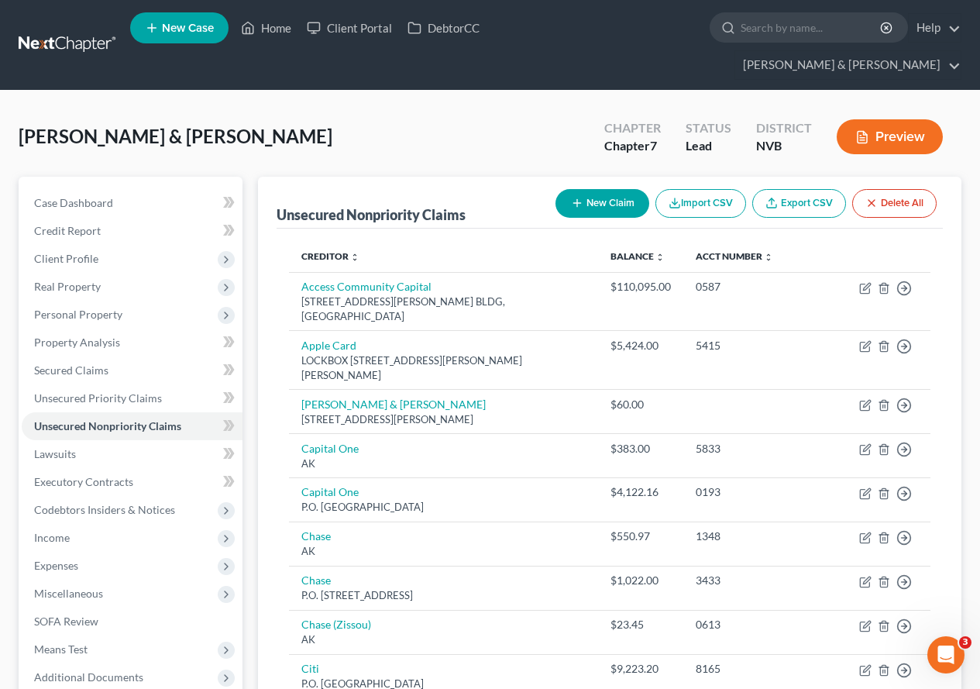
click at [621, 189] on button "New Claim" at bounding box center [603, 203] width 94 height 29
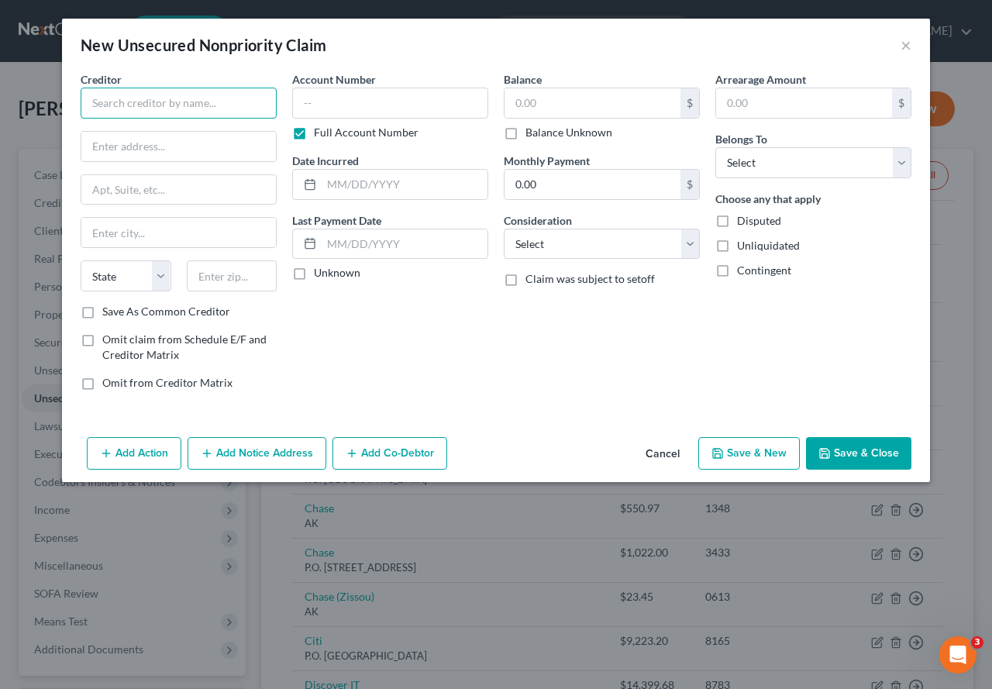
click at [153, 91] on input "text" at bounding box center [179, 103] width 196 height 31
type input "AnesthesiologyNV"
type input "[STREET_ADDRESS]"
type input "Brookfield"
select select "52"
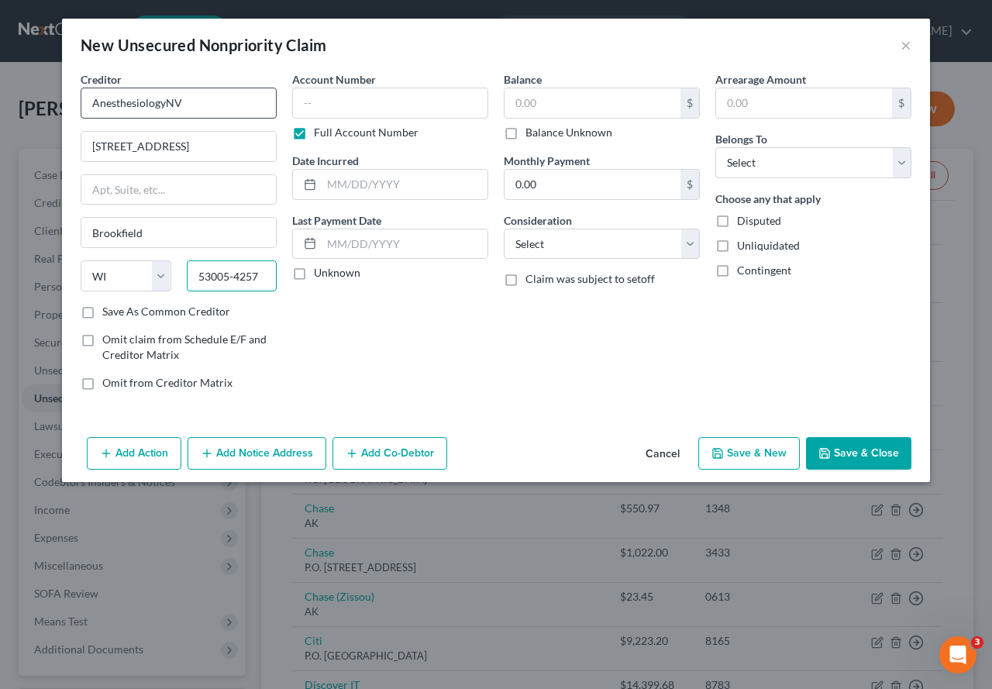
type input "53005-4257"
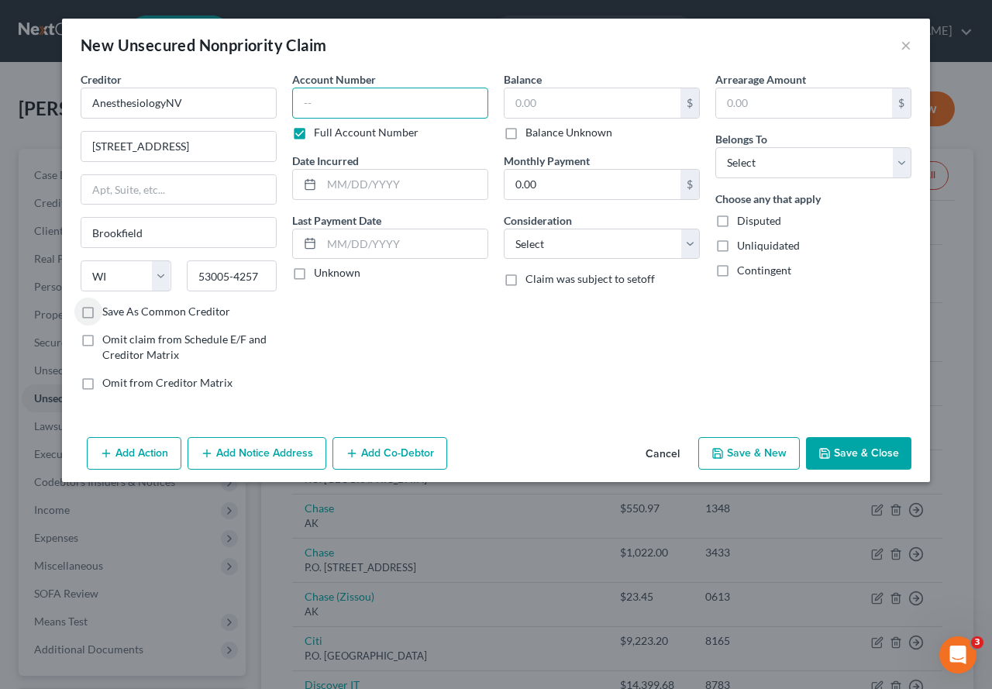
click at [349, 101] on input "text" at bounding box center [390, 103] width 196 height 31
type input "43337382"
click at [544, 112] on input "text" at bounding box center [592, 102] width 176 height 29
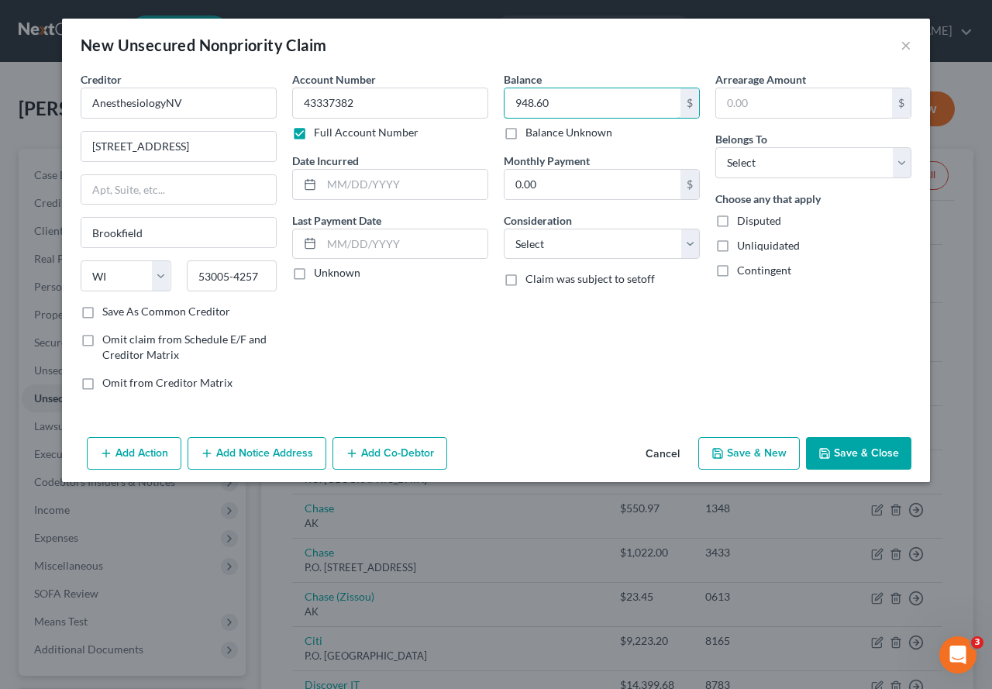
type input "948.60"
click at [431, 325] on div "Account Number 43337382 Full Account Number Date Incurred Last Payment Date Unk…" at bounding box center [390, 237] width 212 height 332
click at [388, 180] on input "text" at bounding box center [405, 184] width 166 height 29
type input "[DATE]"
click at [420, 301] on div "Account Number 43337382 Full Account Number Date Incurred [DATE] Last Payment D…" at bounding box center [390, 237] width 212 height 332
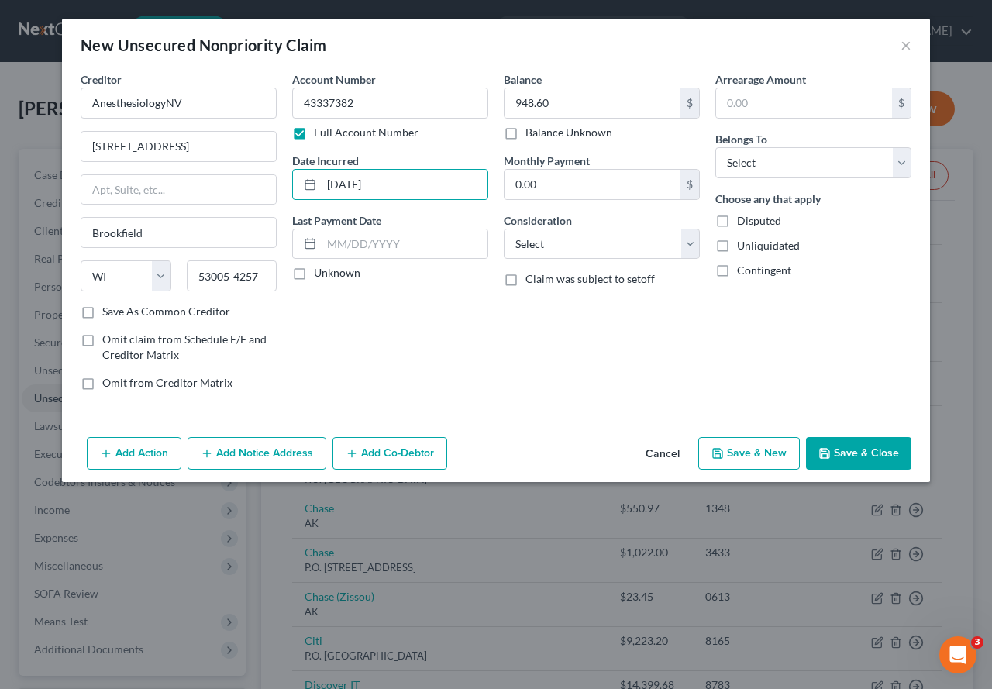
click at [420, 301] on div "Account Number 43337382 Full Account Number Date Incurred [DATE] Last Payment D…" at bounding box center [390, 237] width 212 height 332
click at [811, 162] on select "Select Debtor 1 Only Debtor 2 Only Debtor 1 And Debtor 2 Only At Least One Of T…" at bounding box center [813, 162] width 196 height 31
select select "0"
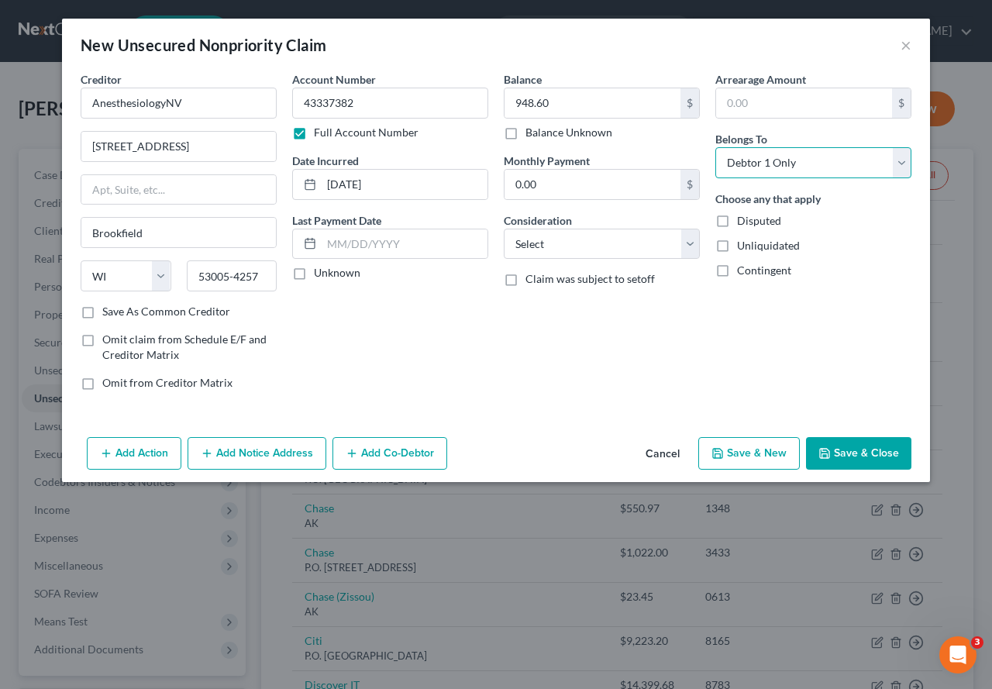
click at [715, 147] on select "Select Debtor 1 Only Debtor 2 Only Debtor 1 And Debtor 2 Only At Least One Of T…" at bounding box center [813, 162] width 196 height 31
click at [758, 456] on button "Save & New" at bounding box center [748, 453] width 101 height 33
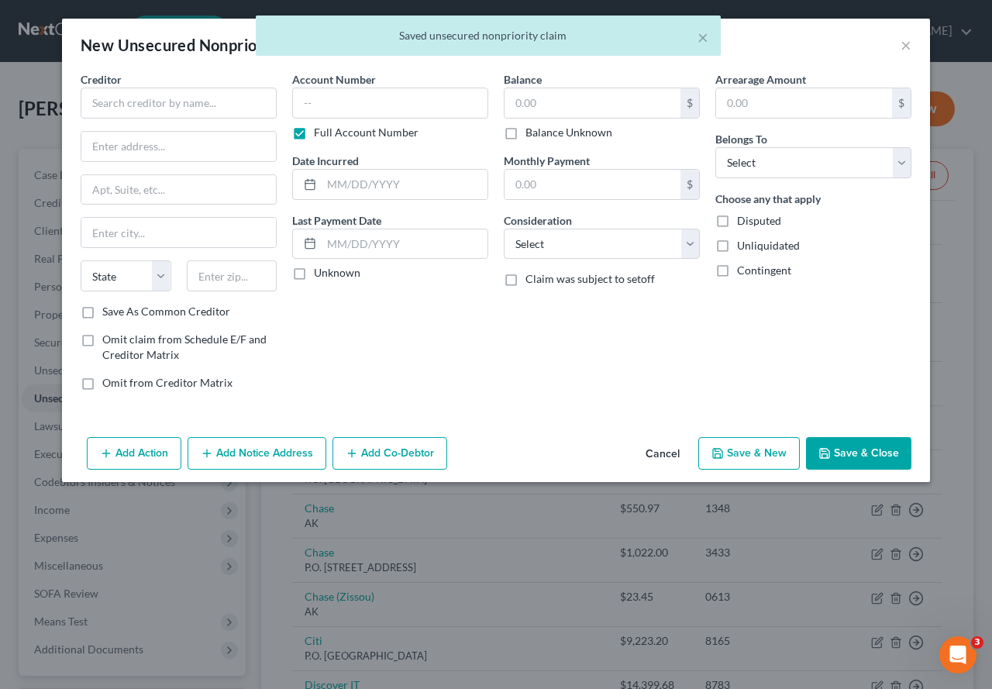
click at [906, 43] on div "× Saved unsecured nonpriority claim" at bounding box center [488, 39] width 992 height 48
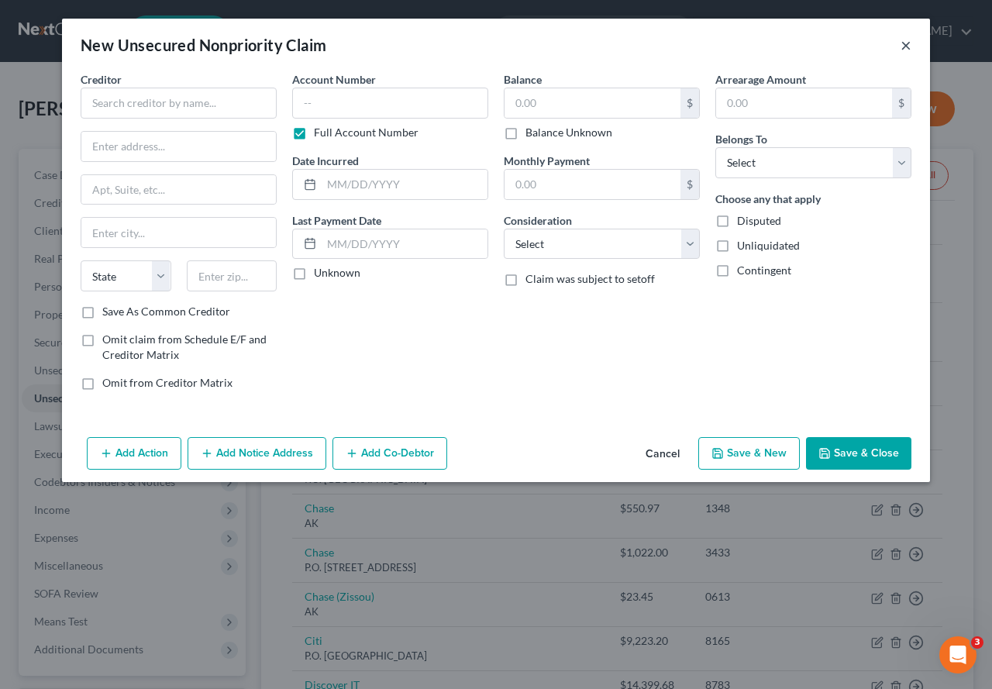
click at [905, 46] on button "×" at bounding box center [905, 45] width 11 height 19
